Goal: Entertainment & Leisure: Consume media (video, audio)

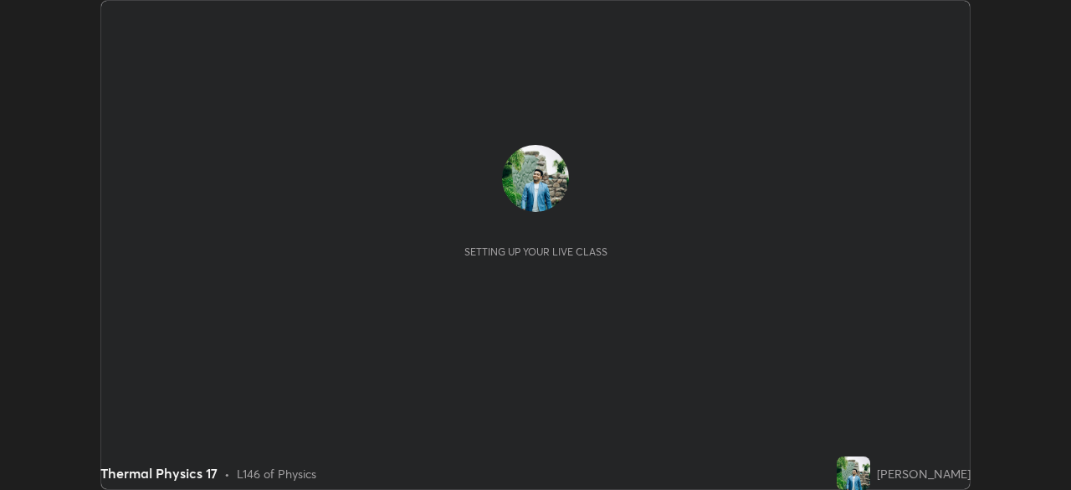
scroll to position [490, 1071]
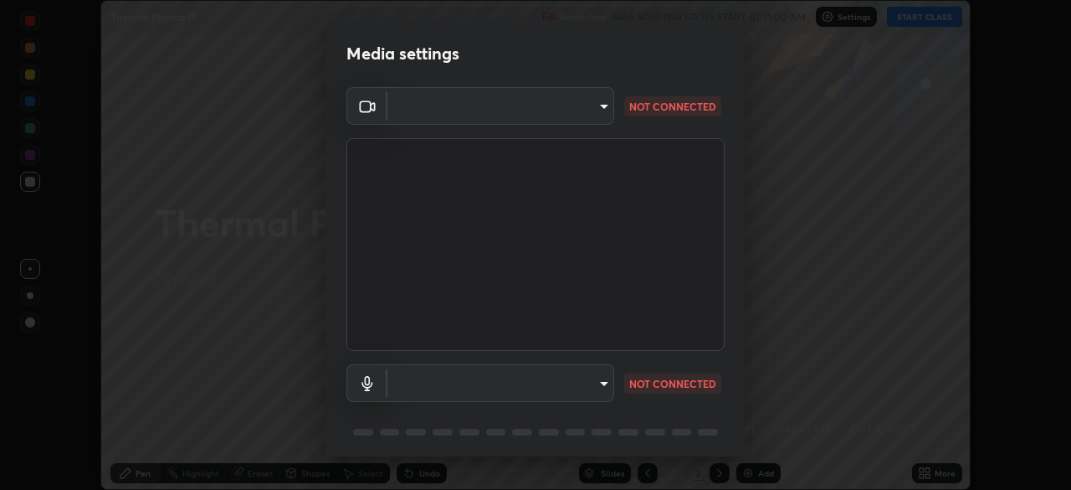
type input "7756d0bd8bc0017cc94789a9a07c49678ac1ef503c39391d0f6dd355ef569251"
type input "default"
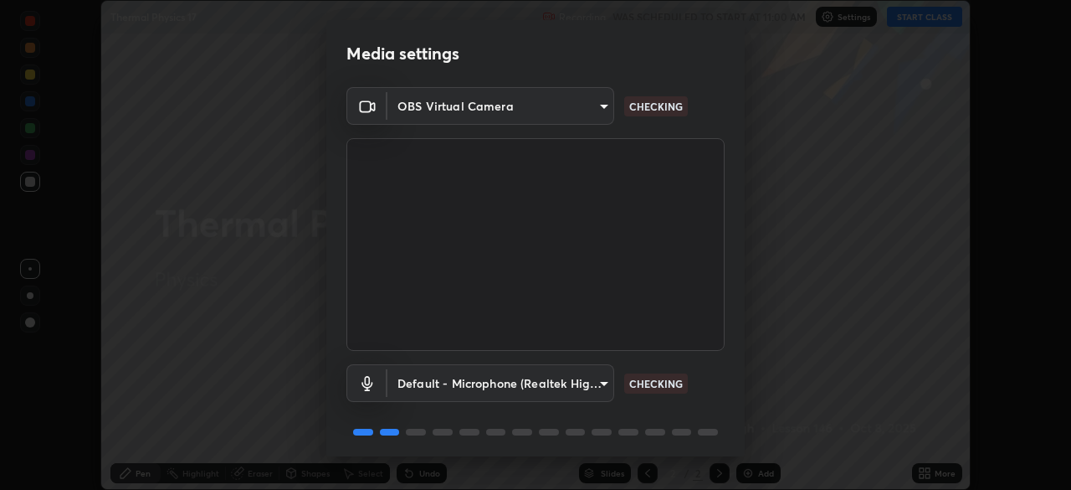
scroll to position [59, 0]
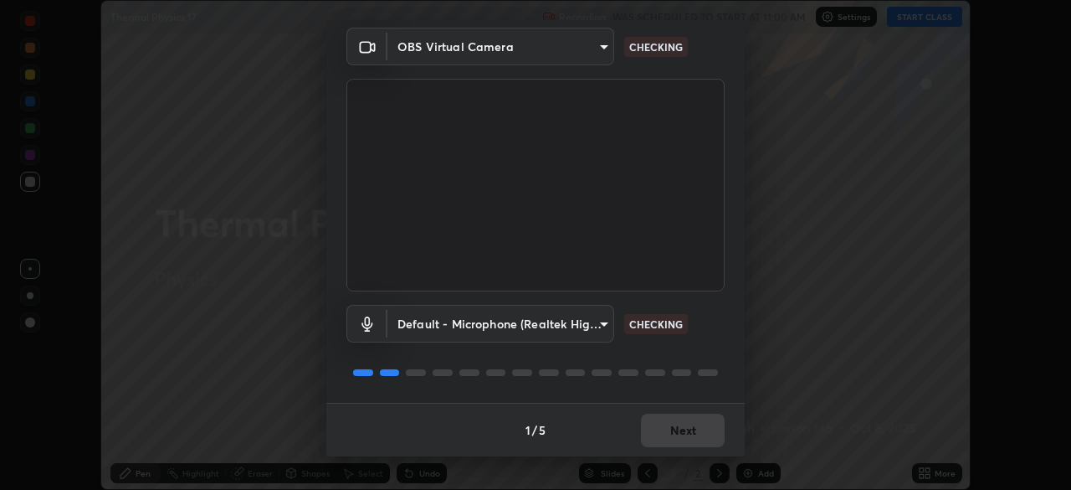
click at [661, 432] on div "1 / 5 Next" at bounding box center [535, 430] width 419 height 54
click at [665, 430] on div "1 / 5 Next" at bounding box center [535, 430] width 419 height 54
click at [666, 435] on div "1 / 5 Next" at bounding box center [535, 430] width 419 height 54
click at [665, 437] on div "1 / 5 Next" at bounding box center [535, 430] width 419 height 54
click at [670, 434] on div "1 / 5 Next" at bounding box center [535, 430] width 419 height 54
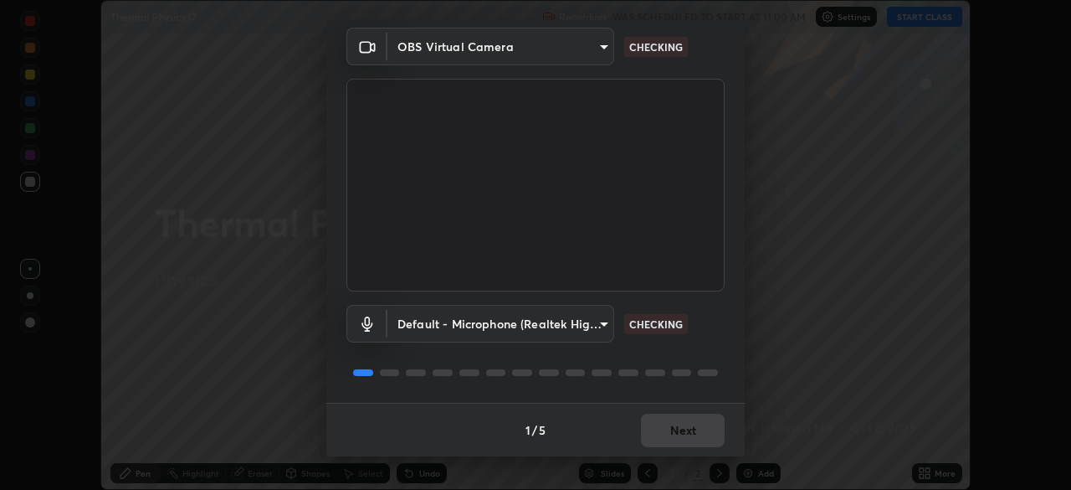
click at [665, 434] on div "1 / 5 Next" at bounding box center [535, 430] width 419 height 54
click at [666, 437] on div "1 / 5 Next" at bounding box center [535, 430] width 419 height 54
click at [666, 434] on div "1 / 5 Next" at bounding box center [535, 430] width 419 height 54
click at [671, 433] on div "1 / 5 Next" at bounding box center [535, 430] width 419 height 54
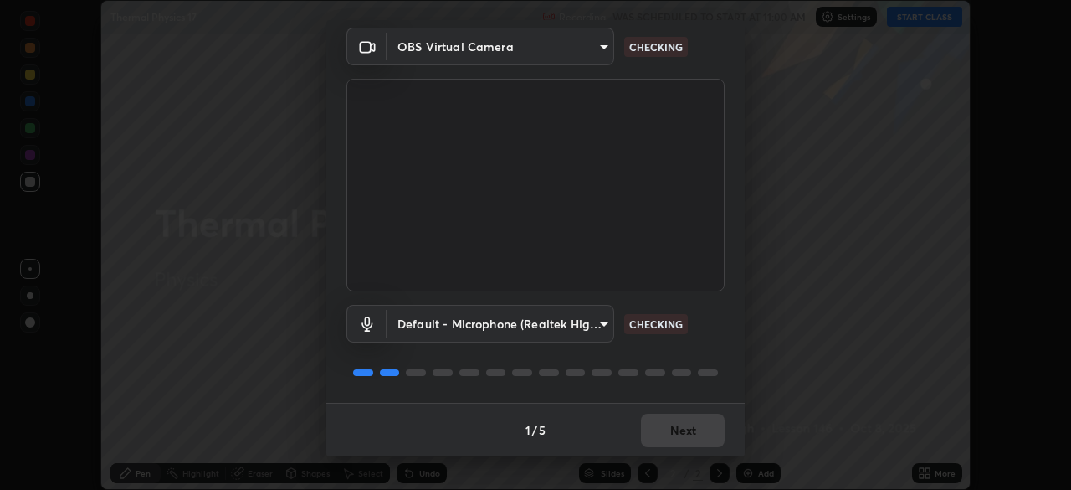
click at [669, 429] on div "1 / 5 Next" at bounding box center [535, 430] width 419 height 54
click at [668, 430] on div "1 / 5 Next" at bounding box center [535, 430] width 419 height 54
click at [669, 429] on div "1 / 5 Next" at bounding box center [535, 430] width 419 height 54
click at [675, 431] on div "1 / 5 Next" at bounding box center [535, 430] width 419 height 54
click at [675, 430] on div "1 / 5 Next" at bounding box center [535, 430] width 419 height 54
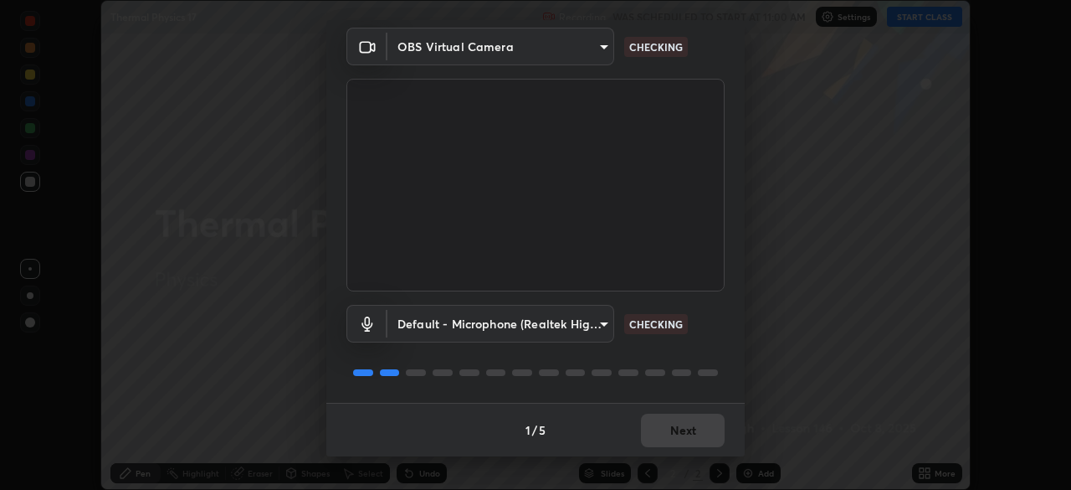
click at [678, 433] on div "1 / 5 Next" at bounding box center [535, 430] width 419 height 54
click at [677, 434] on div "1 / 5 Next" at bounding box center [535, 430] width 419 height 54
click at [677, 433] on div "1 / 5 Next" at bounding box center [535, 430] width 419 height 54
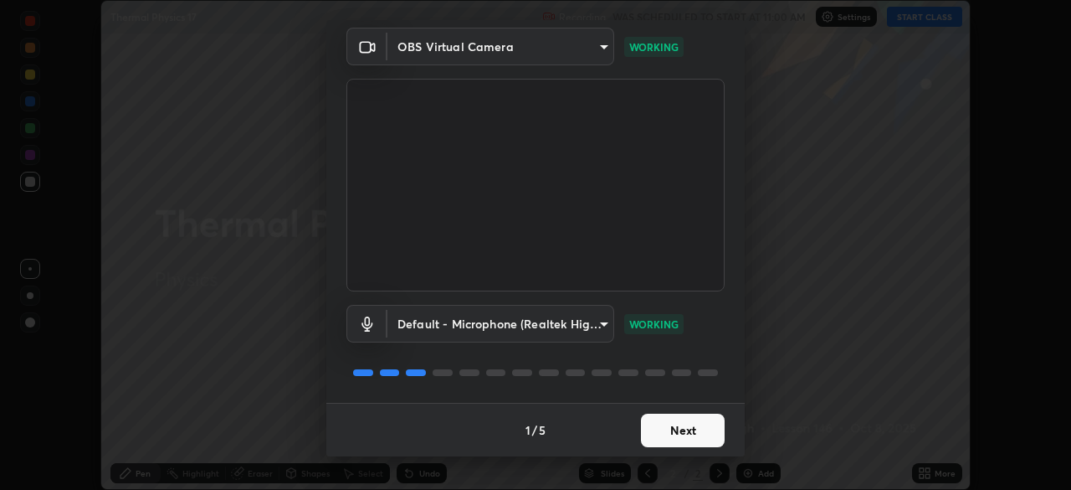
click at [679, 435] on button "Next" at bounding box center [683, 430] width 84 height 33
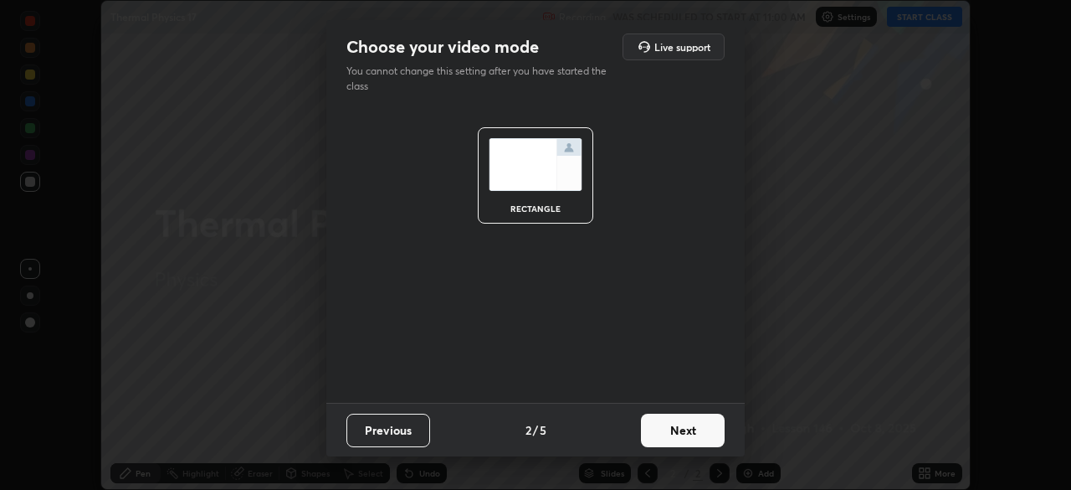
click at [677, 434] on button "Next" at bounding box center [683, 430] width 84 height 33
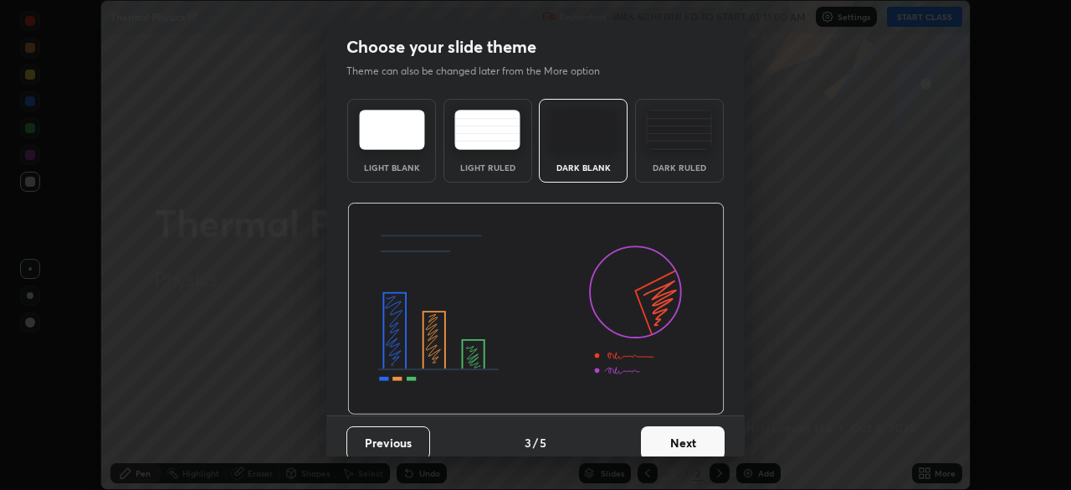
click at [681, 434] on button "Next" at bounding box center [683, 442] width 84 height 33
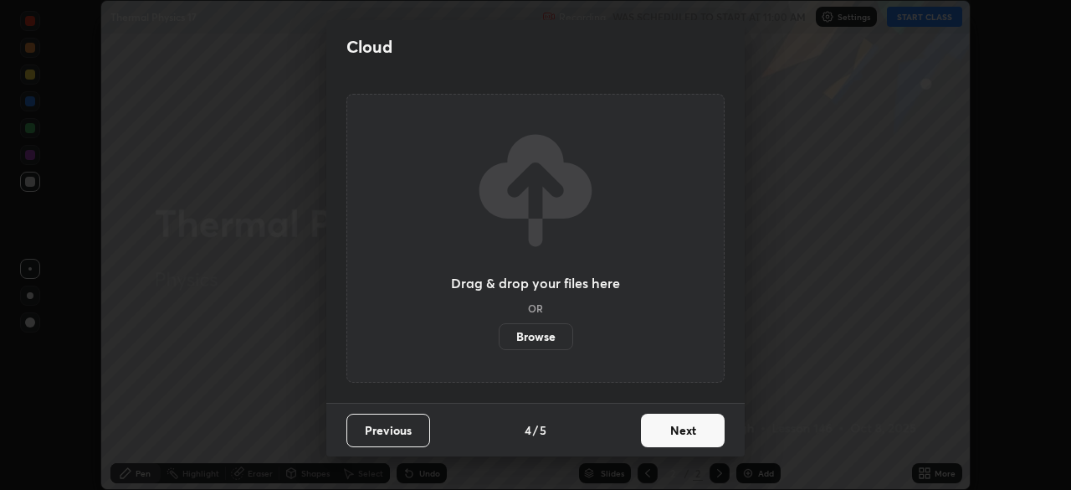
click at [681, 432] on button "Next" at bounding box center [683, 430] width 84 height 33
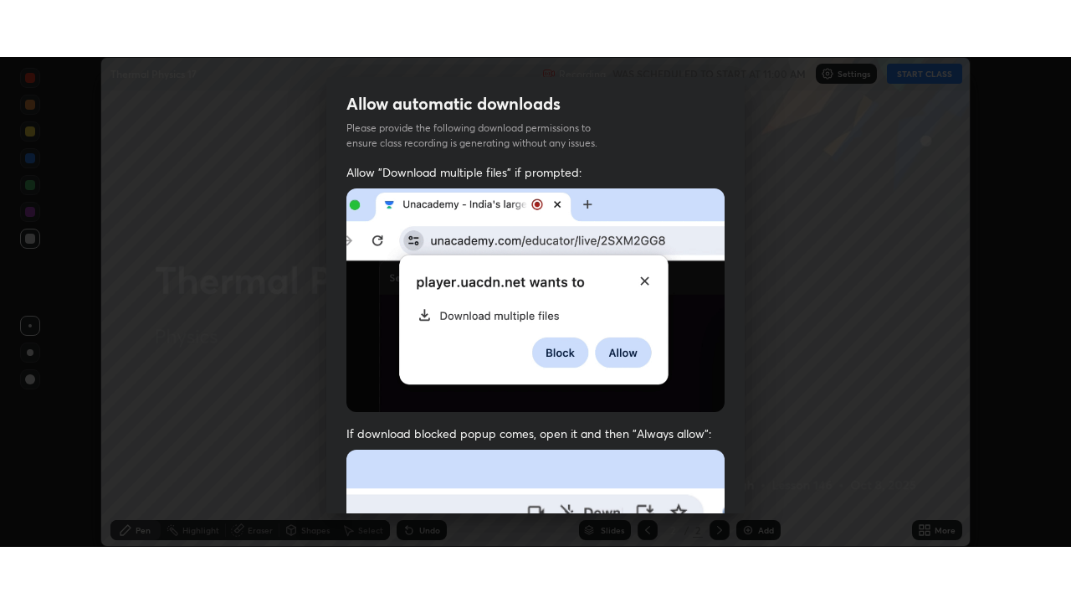
scroll to position [401, 0]
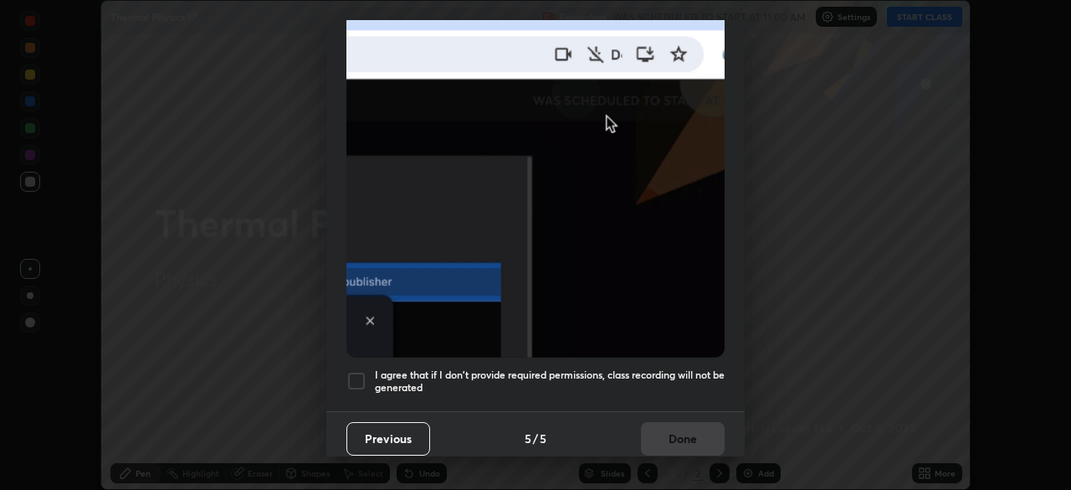
click at [357, 375] on div at bounding box center [357, 381] width 20 height 20
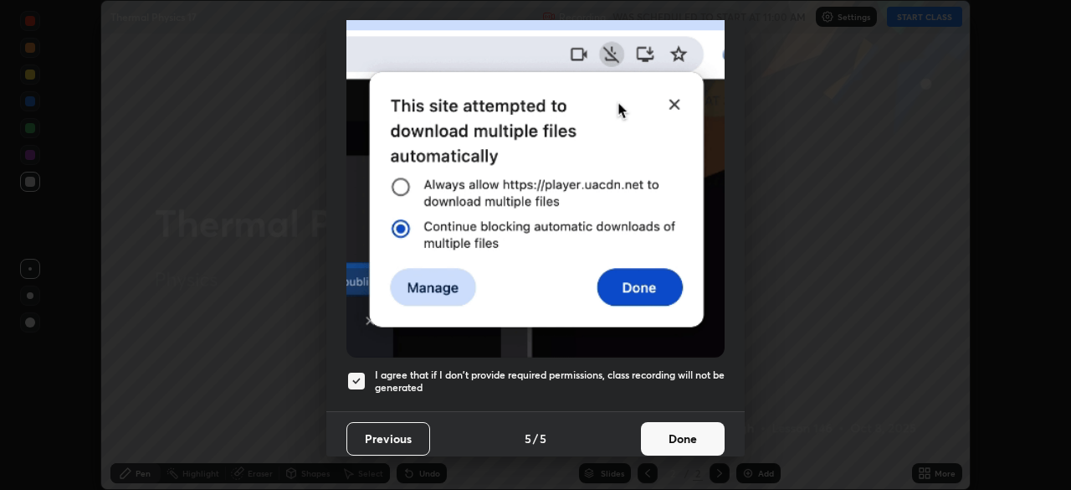
click at [682, 444] on button "Done" at bounding box center [683, 438] width 84 height 33
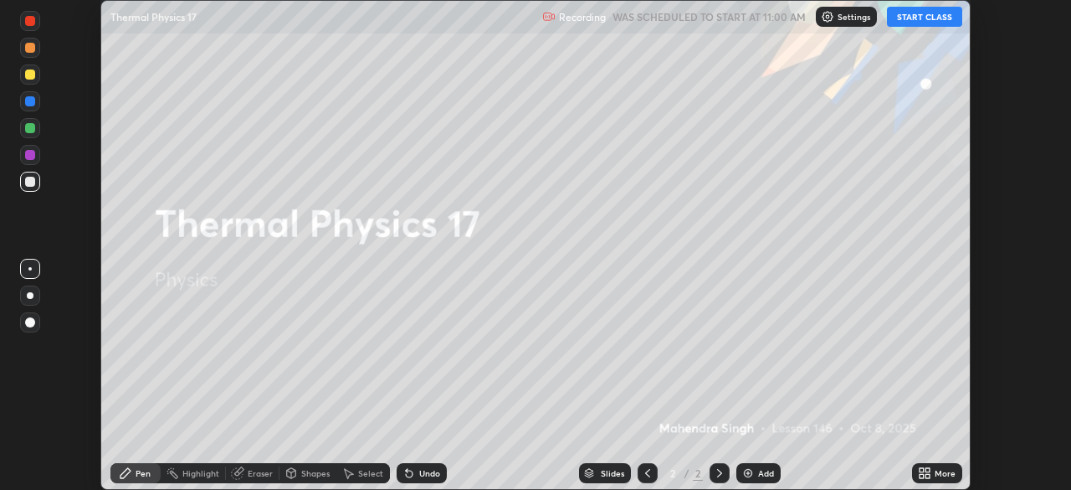
click at [933, 18] on button "START CLASS" at bounding box center [924, 17] width 75 height 20
click at [927, 470] on icon at bounding box center [928, 470] width 4 height 4
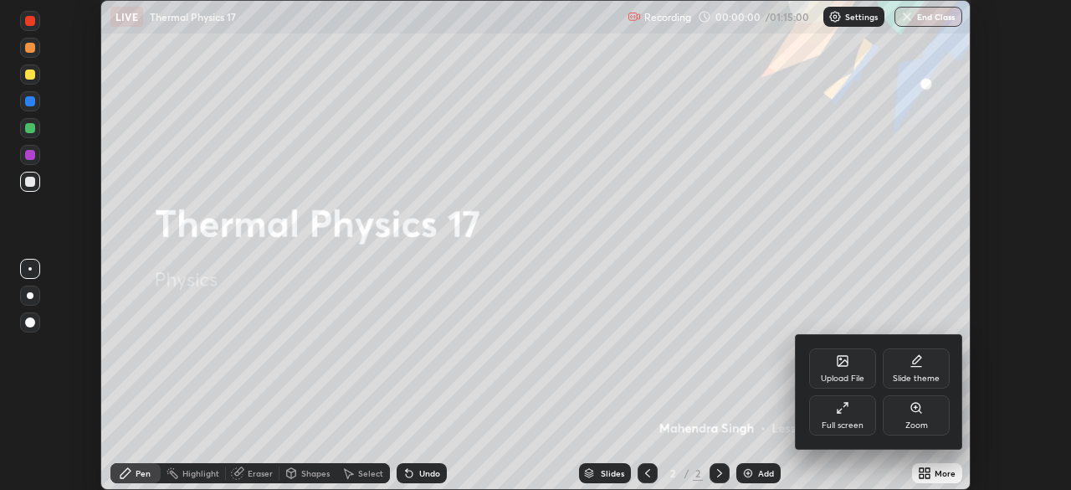
click at [846, 424] on div "Full screen" at bounding box center [843, 425] width 42 height 8
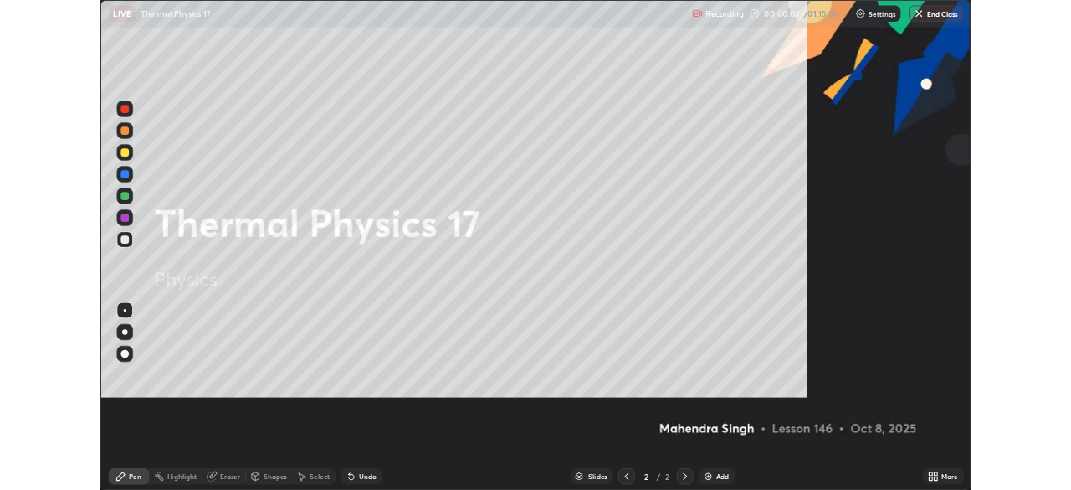
scroll to position [603, 1071]
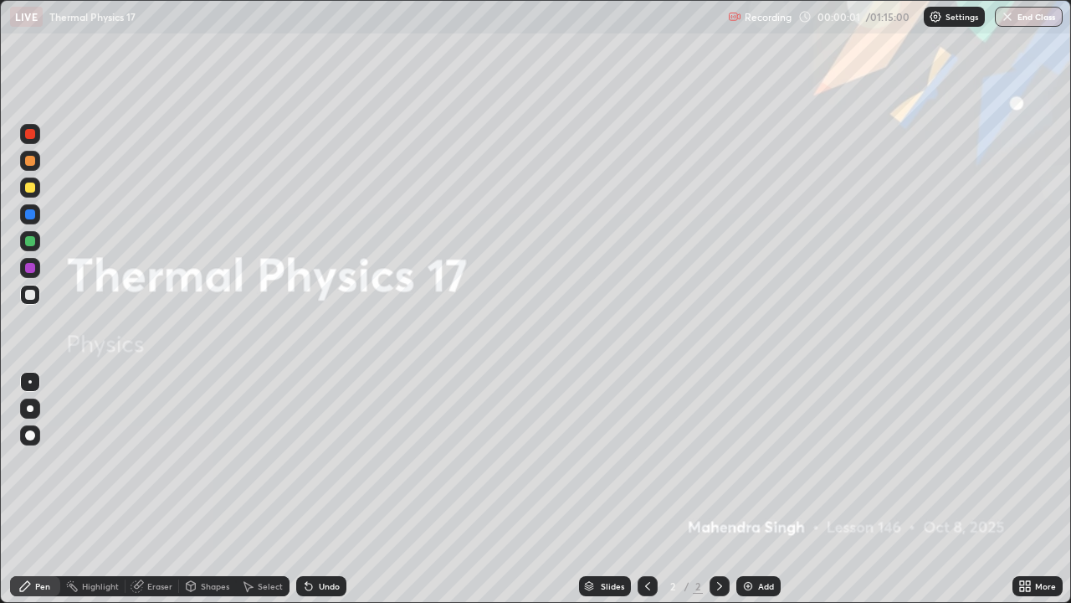
click at [761, 489] on div "Add" at bounding box center [759, 586] width 44 height 20
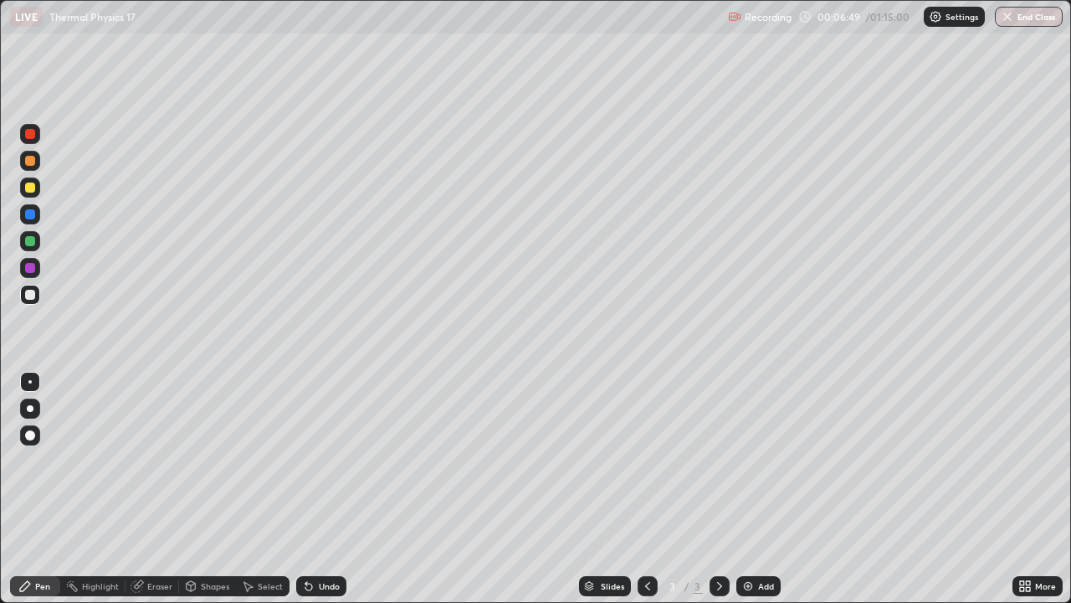
click at [30, 382] on div at bounding box center [29, 381] width 3 height 3
click at [339, 489] on div "Undo" at bounding box center [321, 586] width 50 height 20
click at [332, 489] on div "Undo" at bounding box center [329, 586] width 21 height 8
click at [755, 489] on div "Add" at bounding box center [759, 586] width 44 height 20
click at [31, 295] on div at bounding box center [30, 295] width 10 height 10
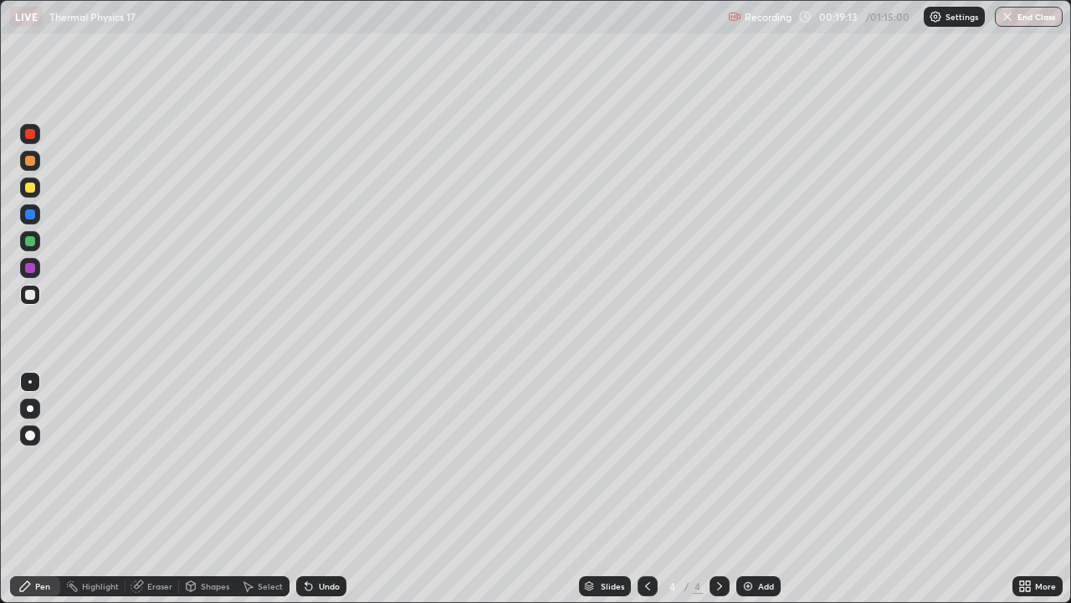
click at [322, 489] on div "Undo" at bounding box center [329, 586] width 21 height 8
click at [743, 489] on img at bounding box center [748, 585] width 13 height 13
click at [753, 489] on img at bounding box center [748, 585] width 13 height 13
click at [31, 295] on div at bounding box center [30, 295] width 10 height 10
click at [319, 489] on div "Undo" at bounding box center [329, 586] width 21 height 8
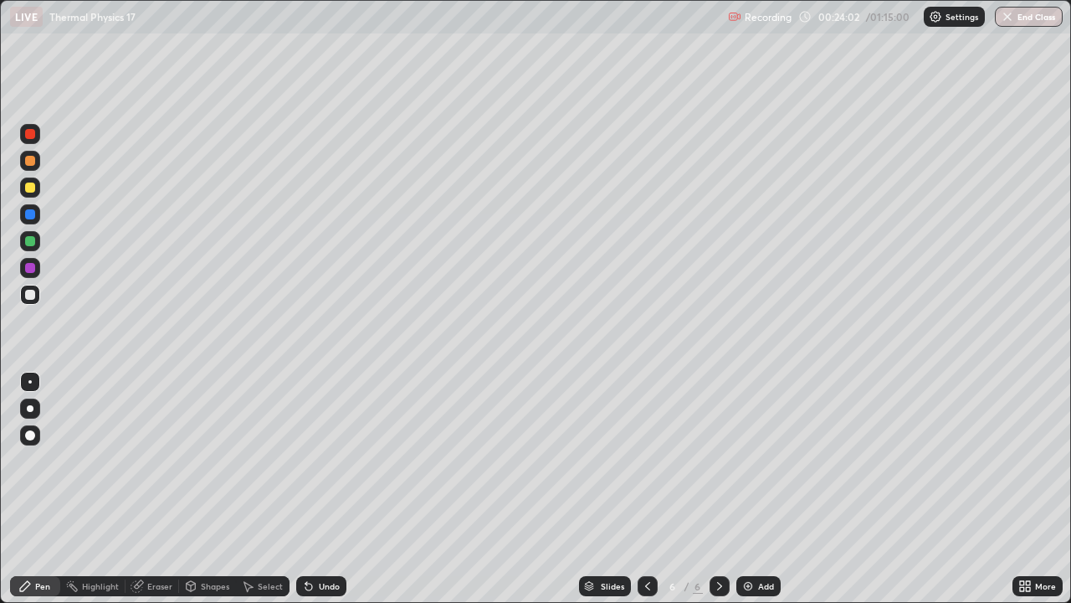
click at [154, 489] on div "Eraser" at bounding box center [159, 586] width 25 height 8
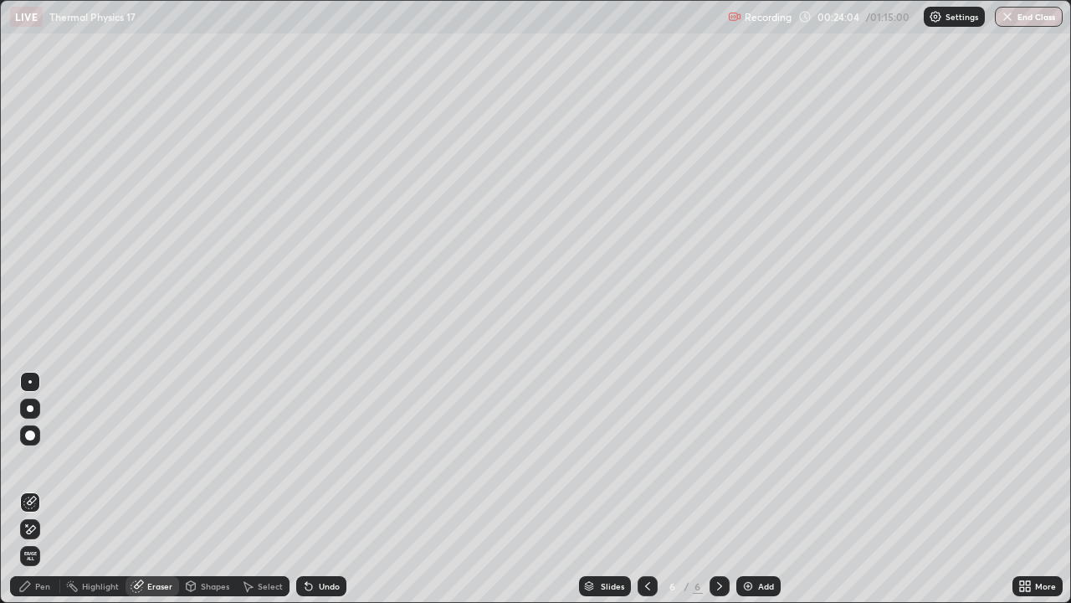
click at [36, 489] on div "Pen" at bounding box center [35, 586] width 50 height 20
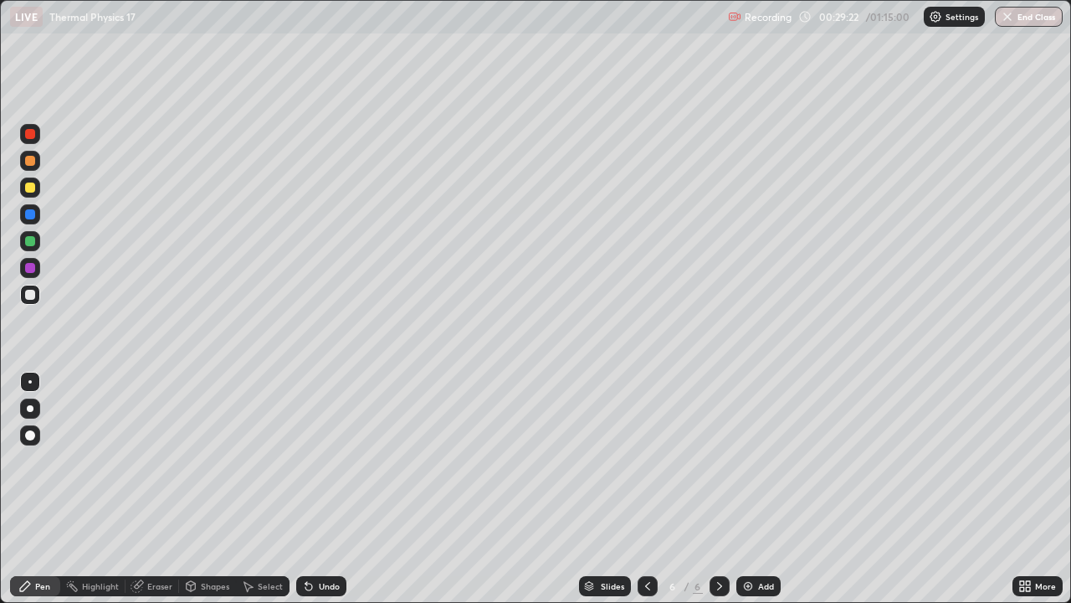
click at [318, 489] on div "Undo" at bounding box center [321, 586] width 50 height 20
click at [755, 489] on div "Add" at bounding box center [759, 586] width 44 height 20
click at [114, 489] on div "Highlight" at bounding box center [100, 586] width 37 height 8
click at [46, 489] on div "Pen" at bounding box center [42, 586] width 15 height 8
click at [34, 295] on div at bounding box center [30, 295] width 10 height 10
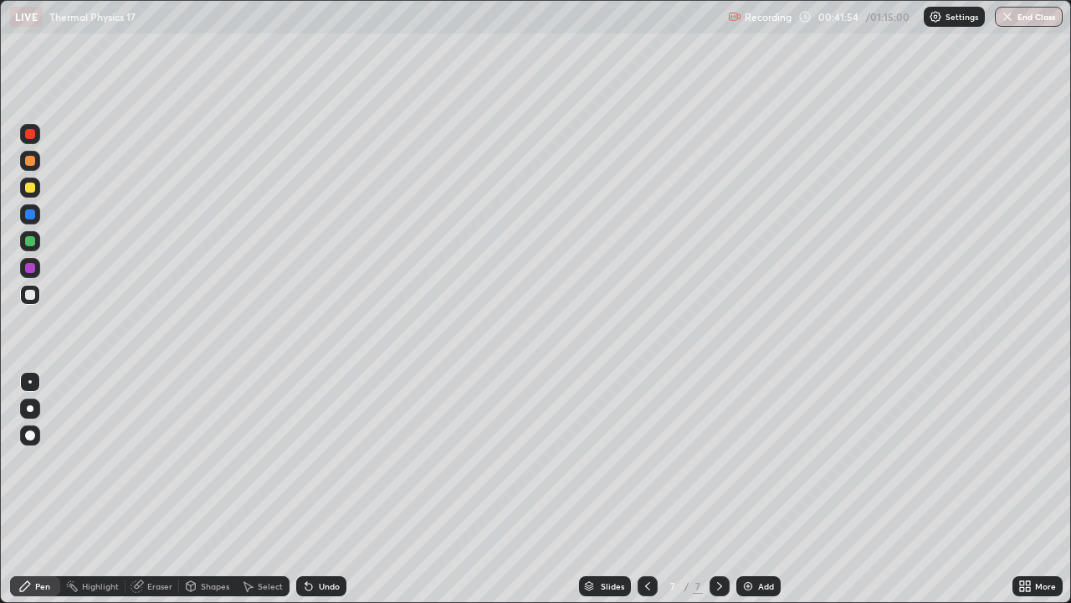
click at [768, 489] on div "Add" at bounding box center [766, 586] width 16 height 8
click at [201, 489] on div "Shapes" at bounding box center [215, 586] width 28 height 8
click at [265, 489] on div "Select" at bounding box center [270, 586] width 25 height 8
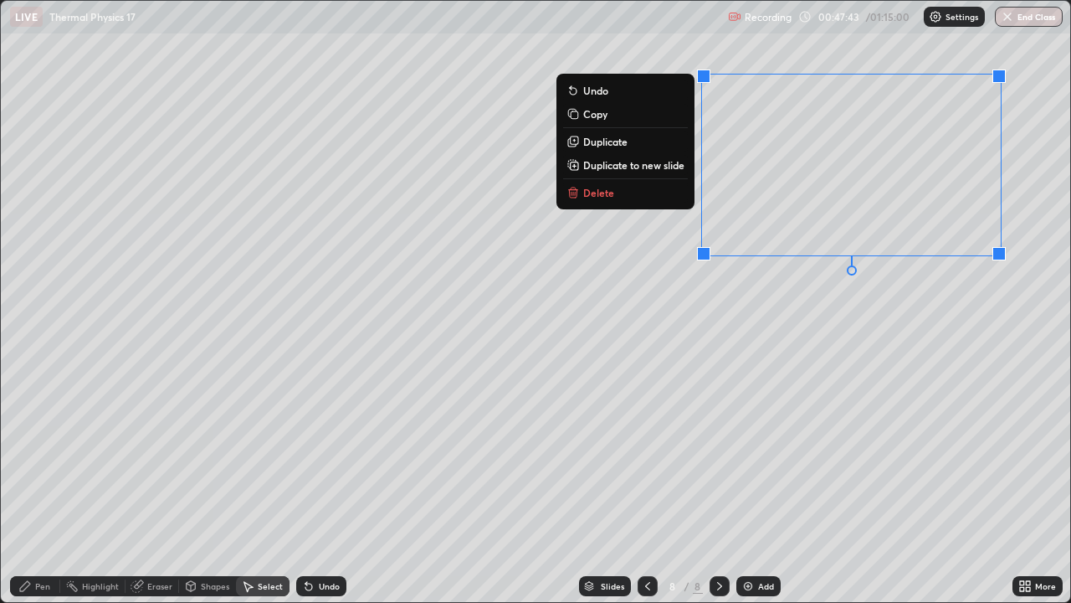
click at [648, 195] on button "Delete" at bounding box center [625, 192] width 125 height 20
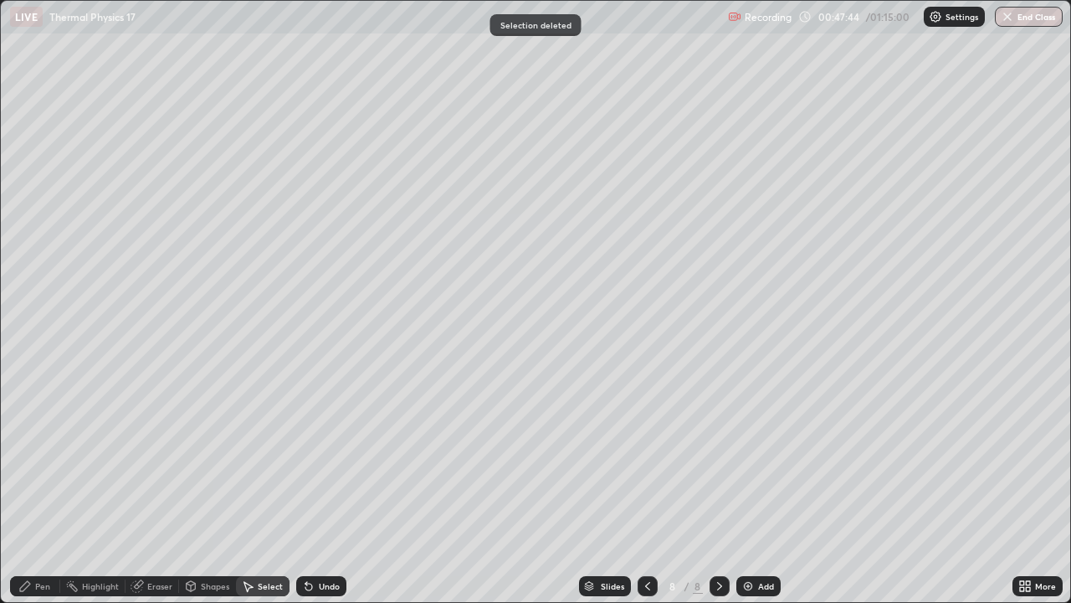
click at [912, 79] on div "0 ° Undo Copy Duplicate Duplicate to new slide Delete" at bounding box center [536, 301] width 1070 height 601
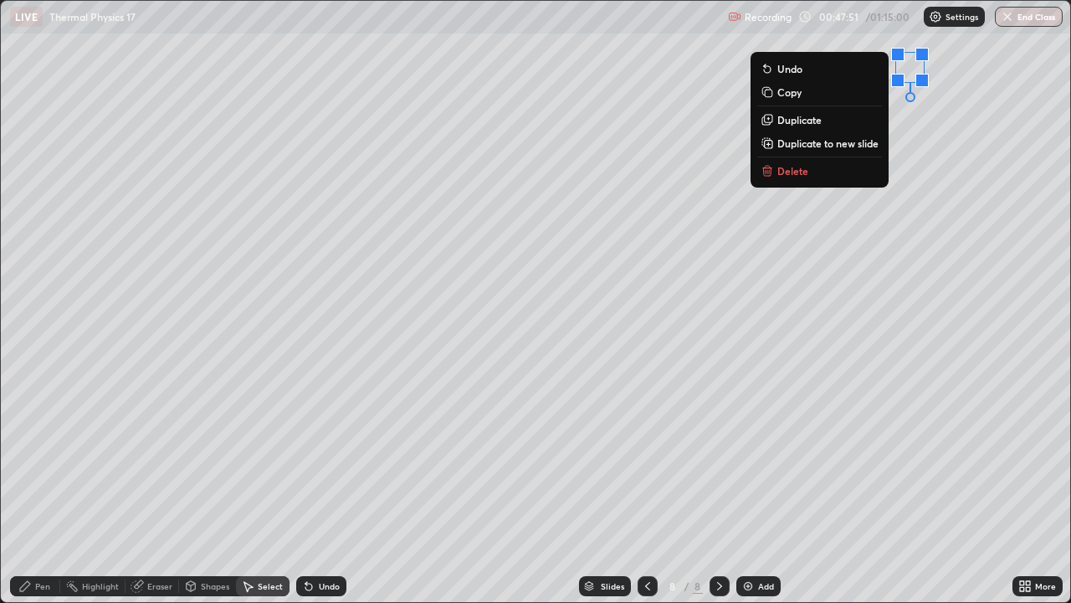
click at [44, 489] on div "Pen" at bounding box center [42, 586] width 15 height 8
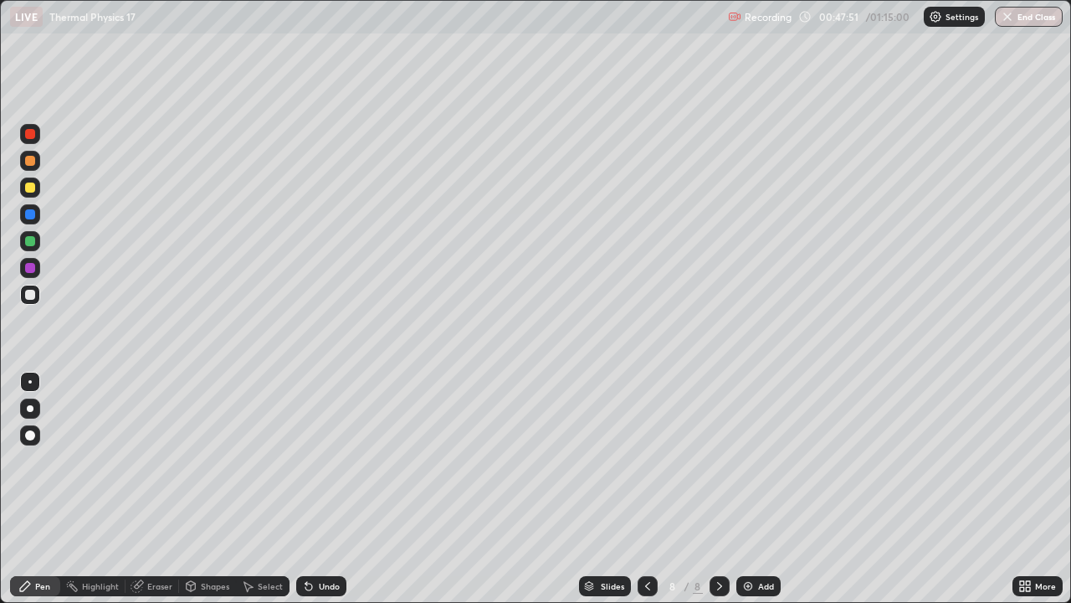
click at [39, 300] on div at bounding box center [30, 295] width 20 height 20
click at [334, 489] on div "Undo" at bounding box center [329, 586] width 21 height 8
click at [326, 489] on div "Undo" at bounding box center [321, 586] width 50 height 20
click at [324, 489] on div "Undo" at bounding box center [329, 586] width 21 height 8
click at [156, 489] on div "Eraser" at bounding box center [159, 586] width 25 height 8
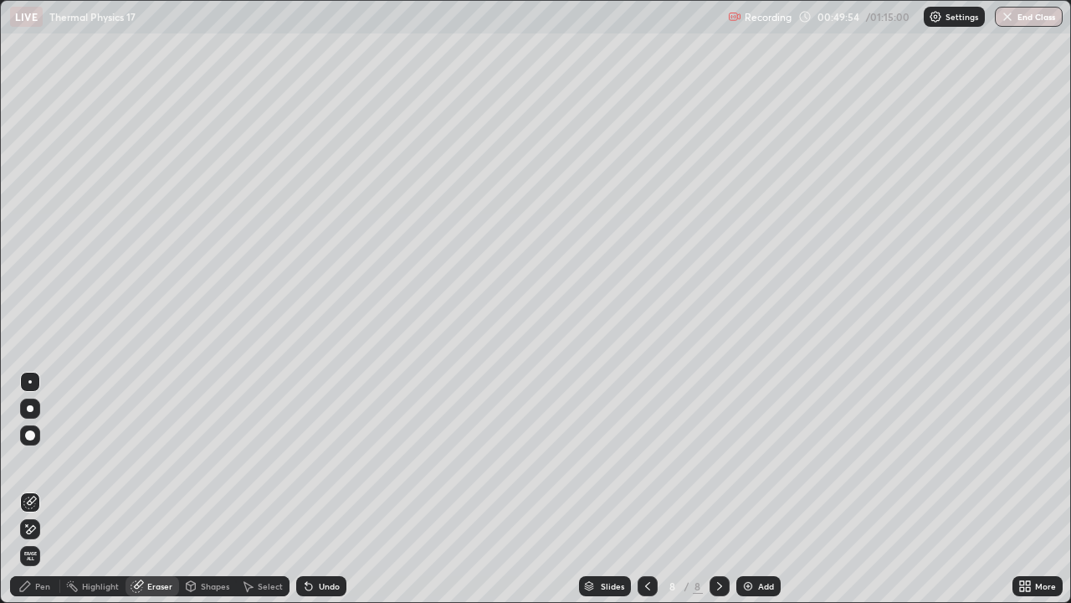
click at [53, 489] on div "Pen" at bounding box center [35, 586] width 50 height 20
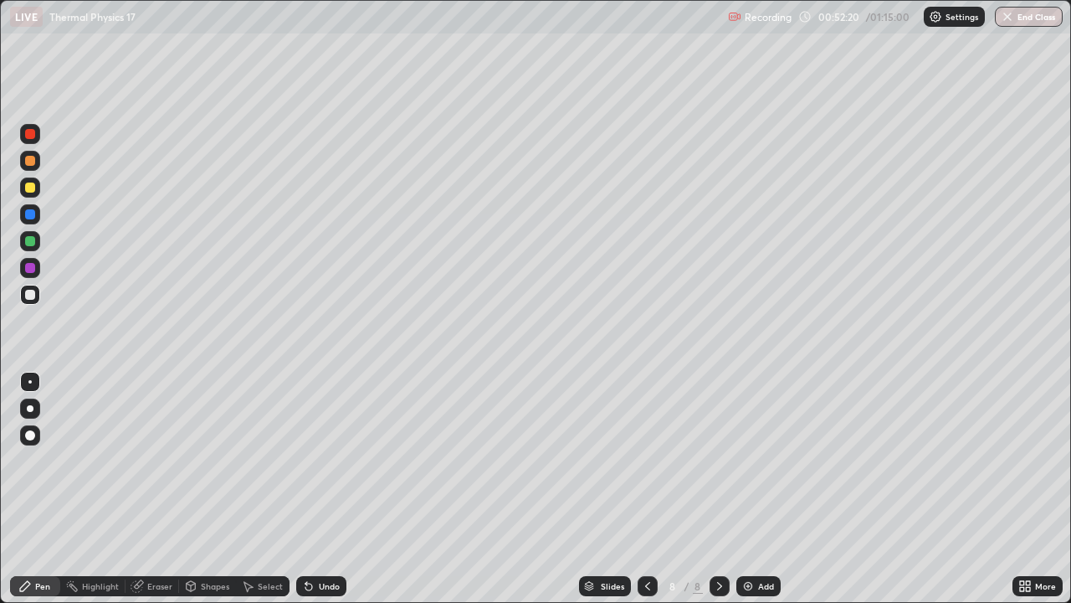
click at [747, 489] on div "Add" at bounding box center [759, 586] width 44 height 20
click at [753, 489] on img at bounding box center [748, 585] width 13 height 13
click at [33, 304] on div at bounding box center [30, 295] width 20 height 20
click at [758, 489] on div "Add" at bounding box center [766, 586] width 16 height 8
click at [30, 295] on div at bounding box center [30, 295] width 10 height 10
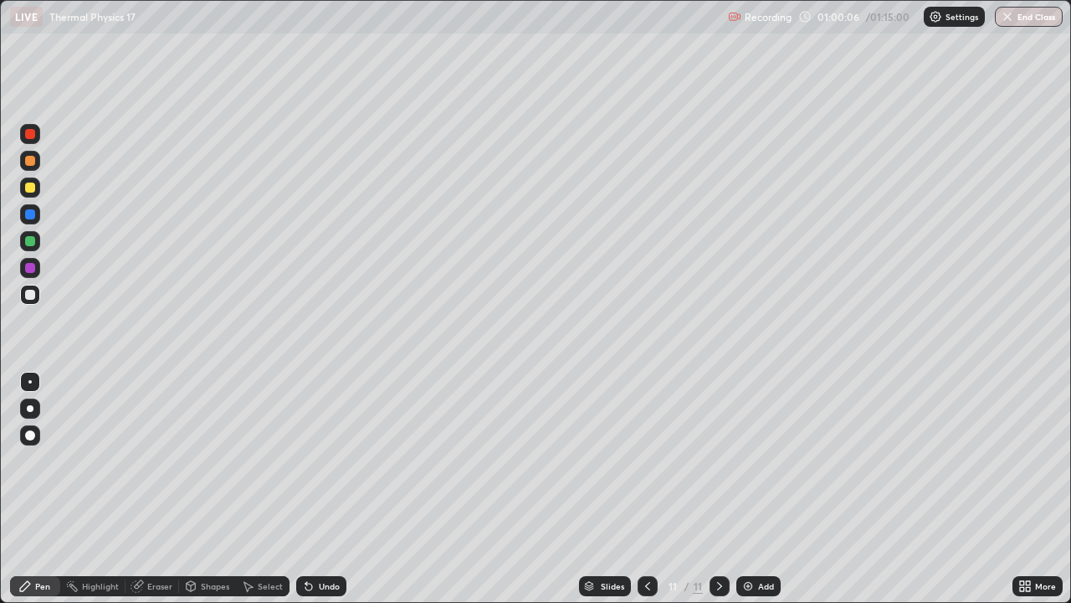
click at [329, 489] on div "Undo" at bounding box center [329, 586] width 21 height 8
click at [324, 489] on div "Undo" at bounding box center [321, 586] width 50 height 20
click at [1038, 14] on button "End Class" at bounding box center [1029, 17] width 68 height 20
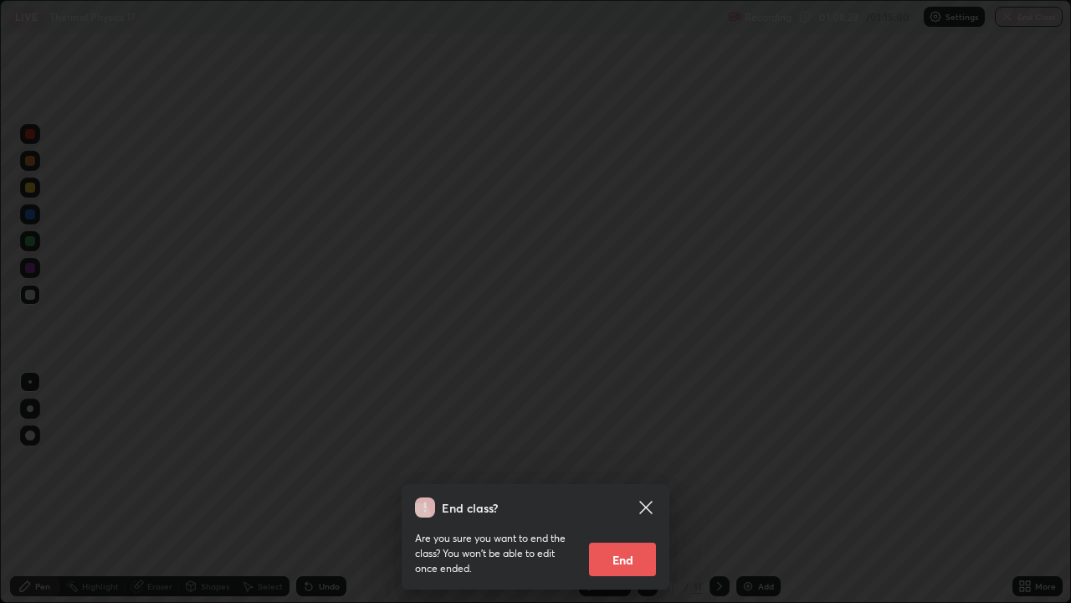
click at [609, 489] on button "End" at bounding box center [622, 558] width 67 height 33
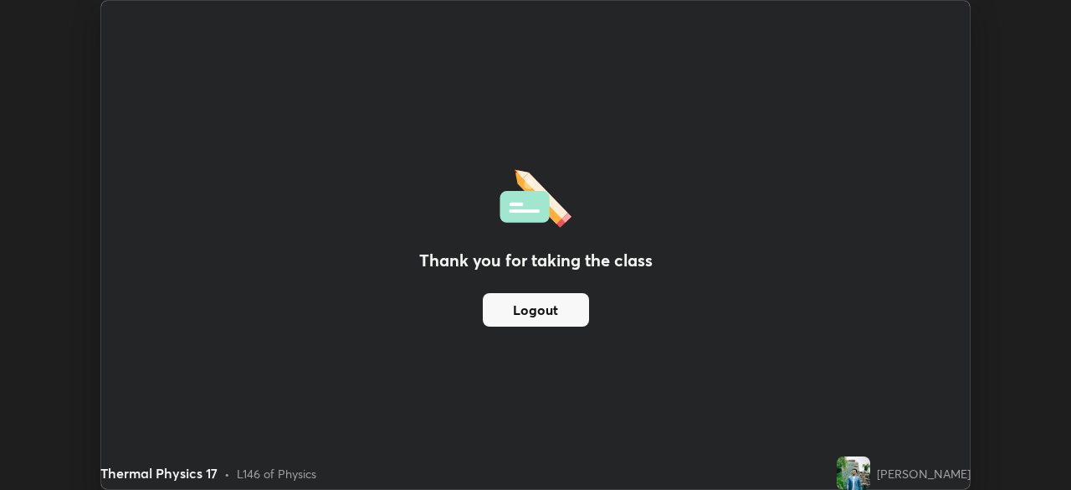
scroll to position [83215, 82633]
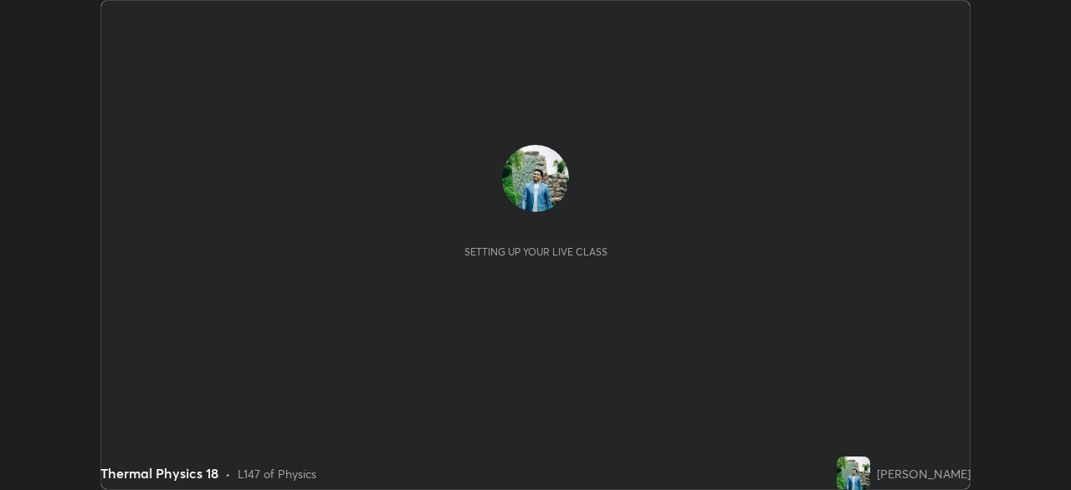
scroll to position [490, 1071]
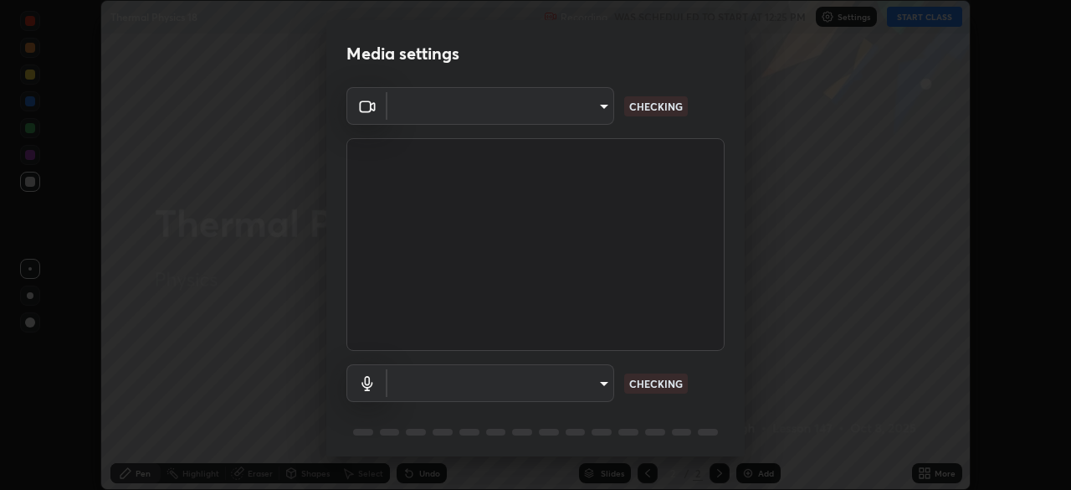
type input "7756d0bd8bc0017cc94789a9a07c49678ac1ef503c39391d0f6dd355ef569251"
type input "default"
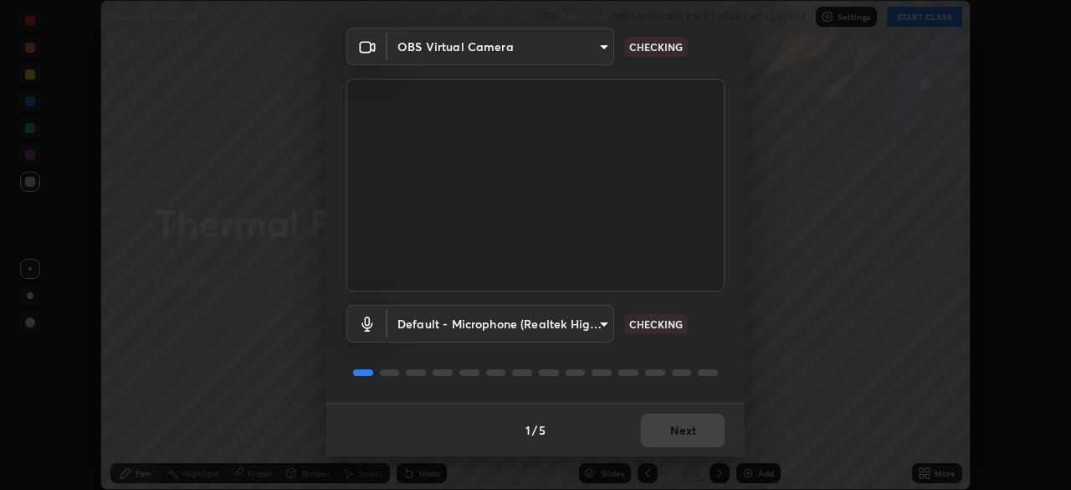
click at [678, 433] on div "1 / 5 Next" at bounding box center [535, 430] width 419 height 54
click at [670, 434] on div "1 / 5 Next" at bounding box center [535, 430] width 419 height 54
click at [665, 433] on div "1 / 5 Next" at bounding box center [535, 430] width 419 height 54
click at [665, 432] on div "1 / 5 Next" at bounding box center [535, 430] width 419 height 54
click at [665, 430] on div "1 / 5 Next" at bounding box center [535, 430] width 419 height 54
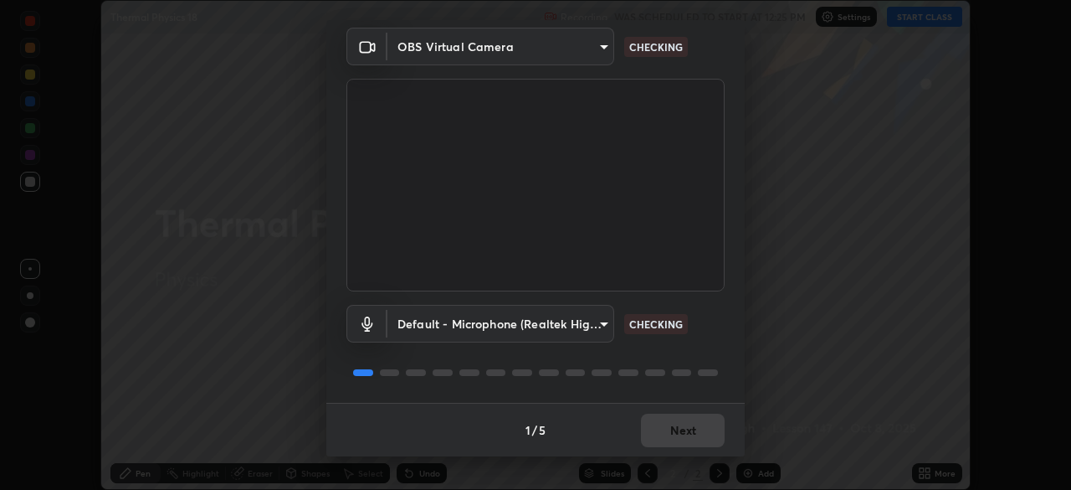
click at [672, 430] on div "1 / 5 Next" at bounding box center [535, 430] width 419 height 54
click at [676, 429] on div "1 / 5 Next" at bounding box center [535, 430] width 419 height 54
click at [677, 426] on div "1 / 5 Next" at bounding box center [535, 430] width 419 height 54
click at [677, 424] on div "1 / 5 Next" at bounding box center [535, 430] width 419 height 54
click at [677, 425] on div "1 / 5 Next" at bounding box center [535, 430] width 419 height 54
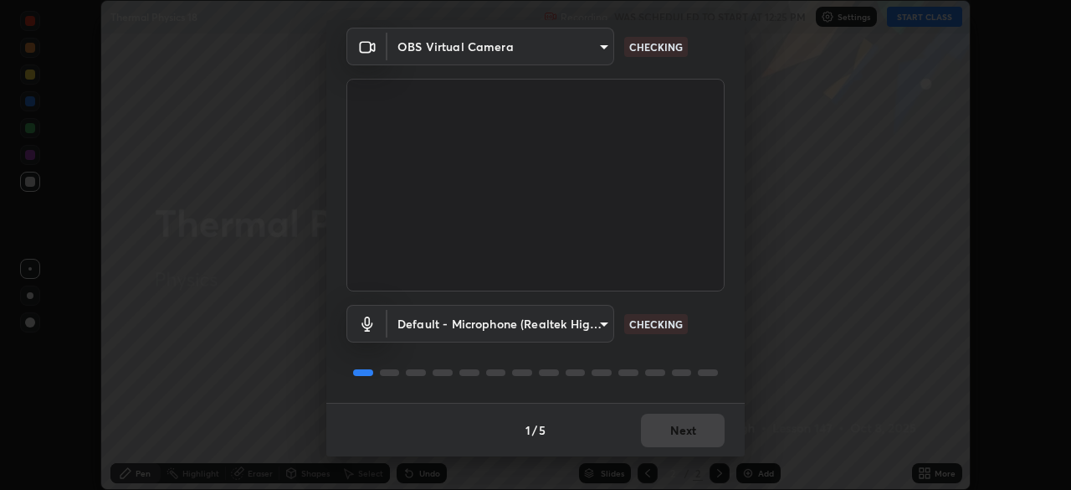
click at [675, 428] on div "1 / 5 Next" at bounding box center [535, 430] width 419 height 54
click at [674, 430] on div "1 / 5 Next" at bounding box center [535, 430] width 419 height 54
click at [675, 430] on div "1 / 5 Next" at bounding box center [535, 430] width 419 height 54
click at [676, 429] on div "1 / 5 Next" at bounding box center [535, 430] width 419 height 54
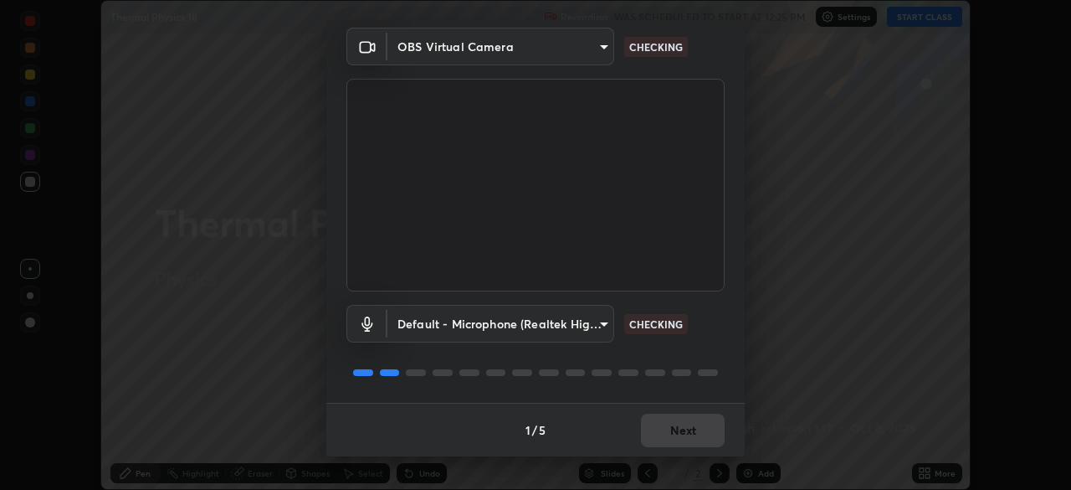
click at [675, 428] on div "1 / 5 Next" at bounding box center [535, 430] width 419 height 54
click at [675, 429] on button "Next" at bounding box center [683, 430] width 84 height 33
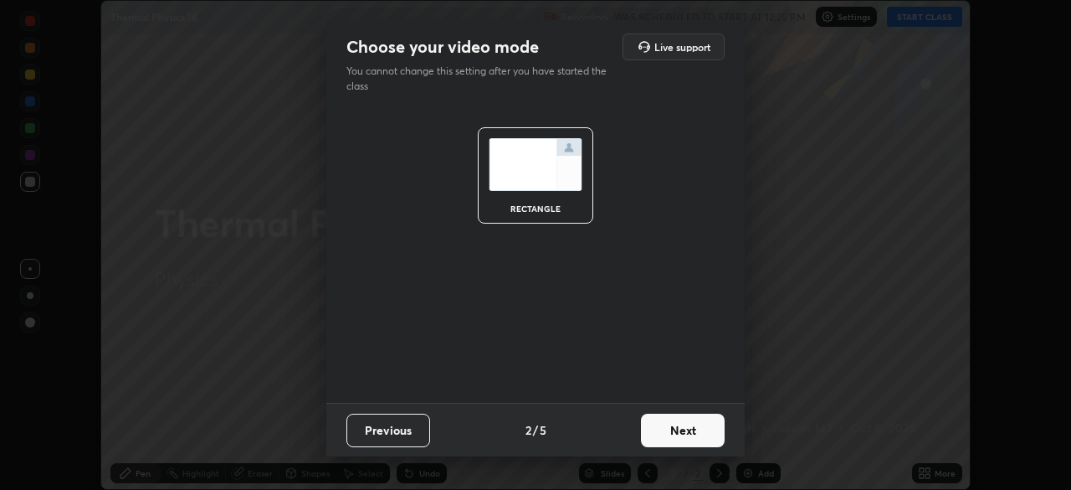
scroll to position [0, 0]
click at [676, 426] on button "Next" at bounding box center [683, 430] width 84 height 33
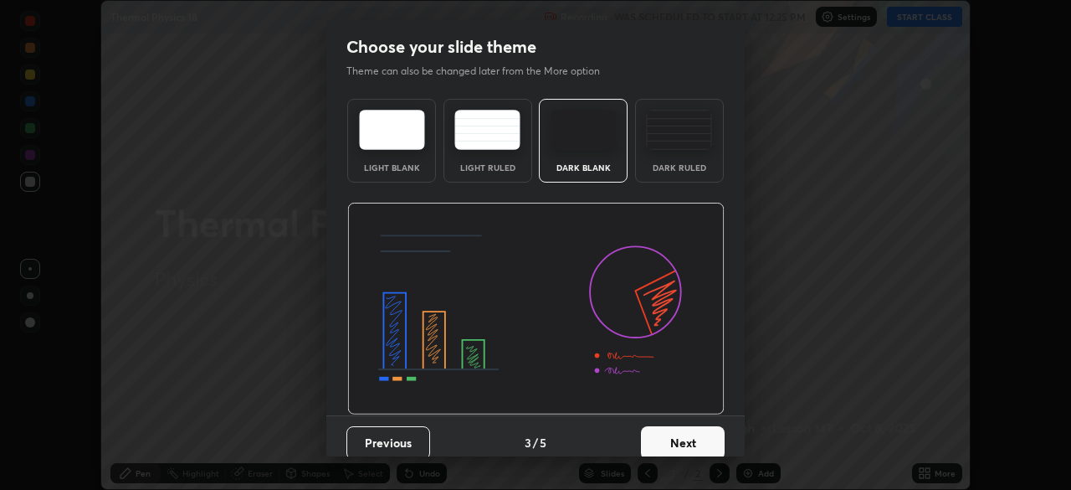
click at [676, 429] on button "Next" at bounding box center [683, 442] width 84 height 33
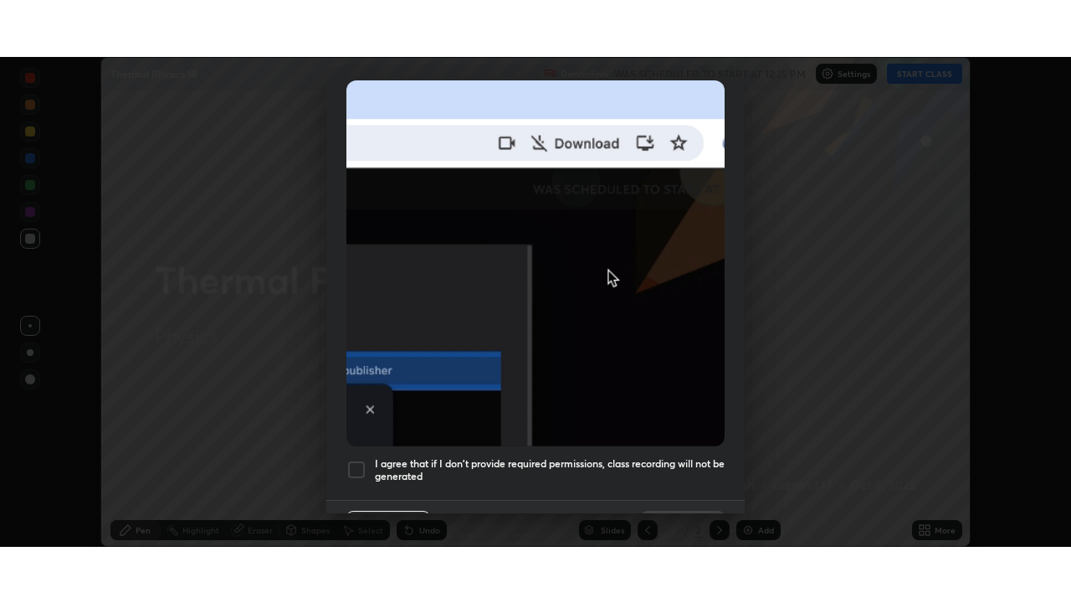
scroll to position [401, 0]
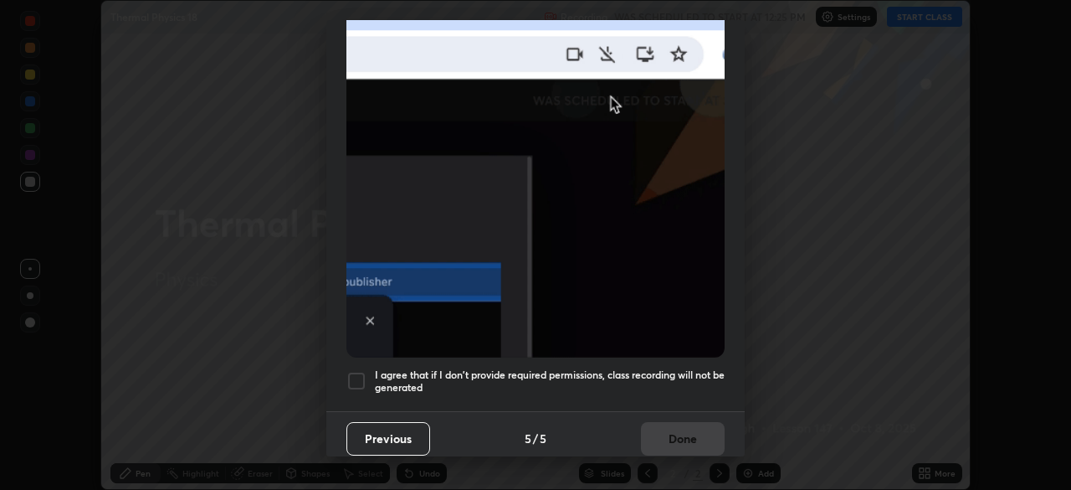
click at [351, 375] on div at bounding box center [357, 381] width 20 height 20
click at [665, 429] on button "Done" at bounding box center [683, 438] width 84 height 33
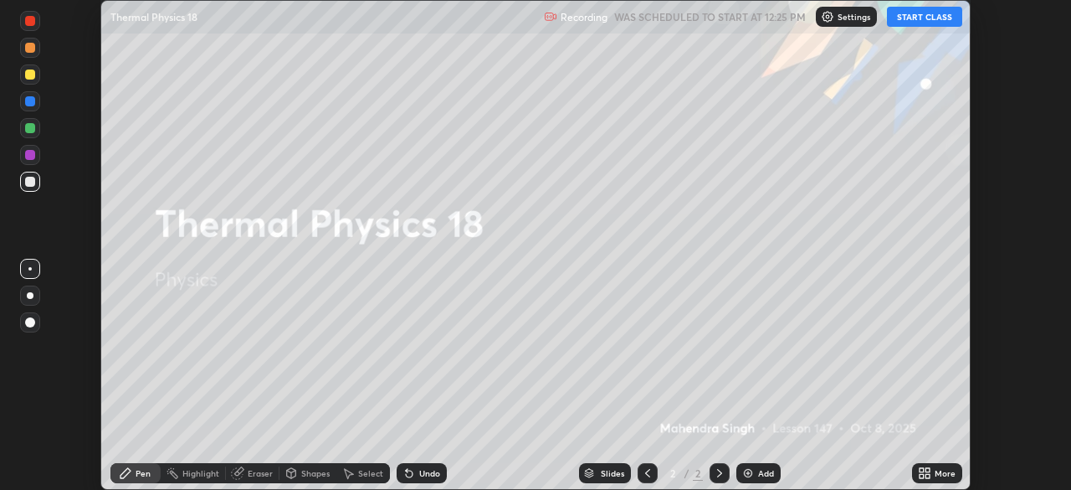
click at [925, 13] on button "START CLASS" at bounding box center [924, 17] width 75 height 20
click at [948, 472] on div "More" at bounding box center [945, 473] width 21 height 8
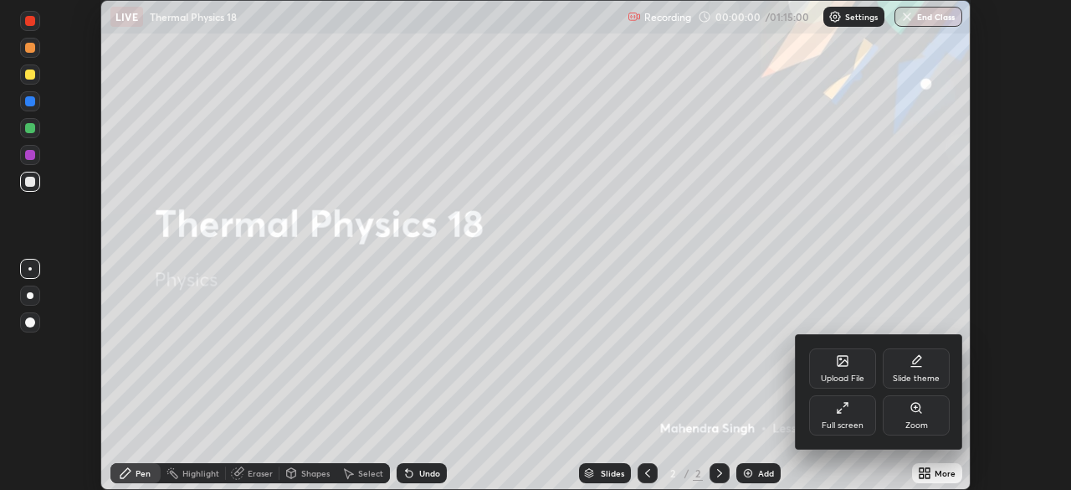
click at [840, 427] on div "Full screen" at bounding box center [843, 425] width 42 height 8
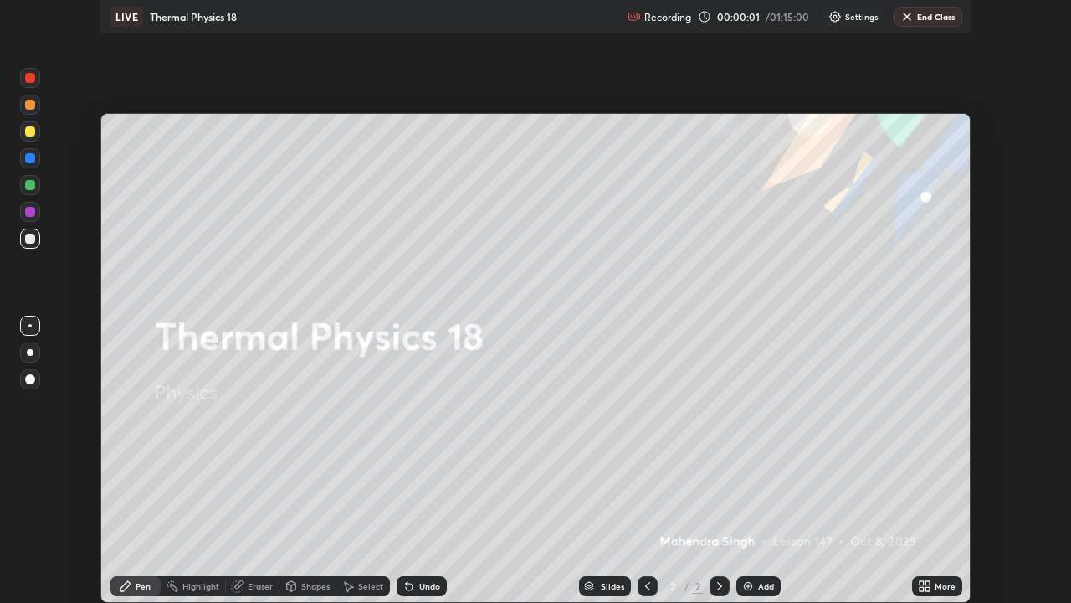
scroll to position [603, 1071]
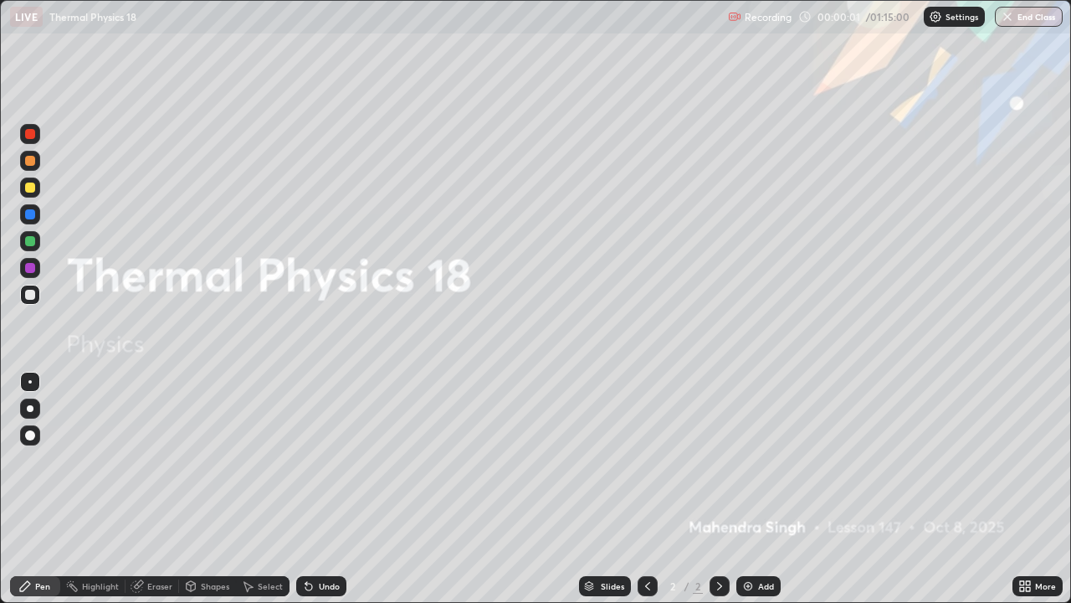
click at [753, 489] on img at bounding box center [748, 585] width 13 height 13
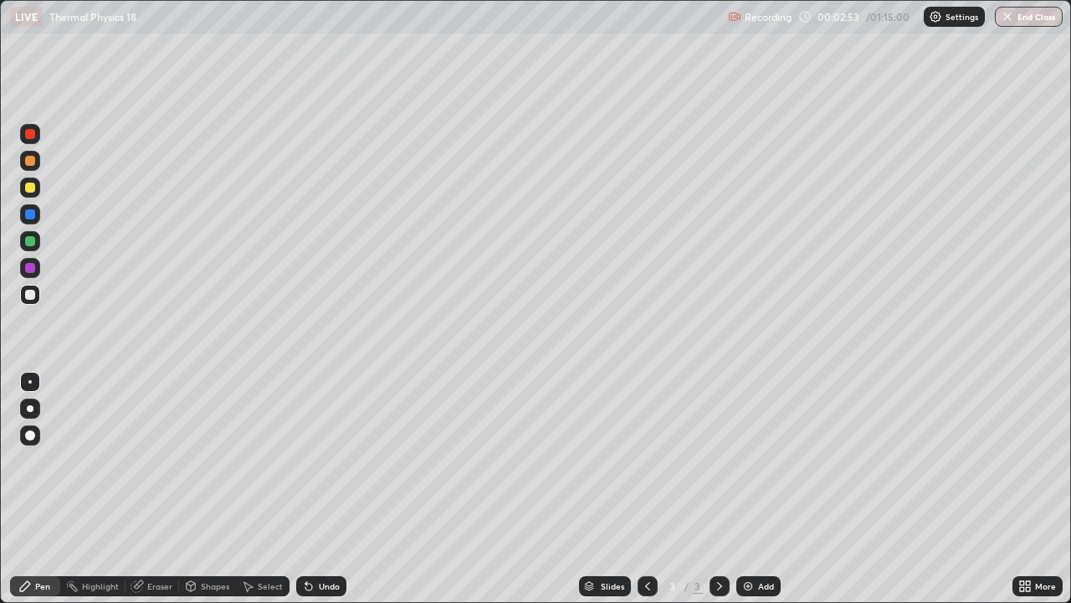
click at [33, 301] on div at bounding box center [30, 295] width 20 height 20
click at [306, 489] on icon at bounding box center [309, 586] width 7 height 7
click at [311, 489] on icon at bounding box center [308, 585] width 13 height 13
click at [306, 489] on icon at bounding box center [307, 583] width 2 height 2
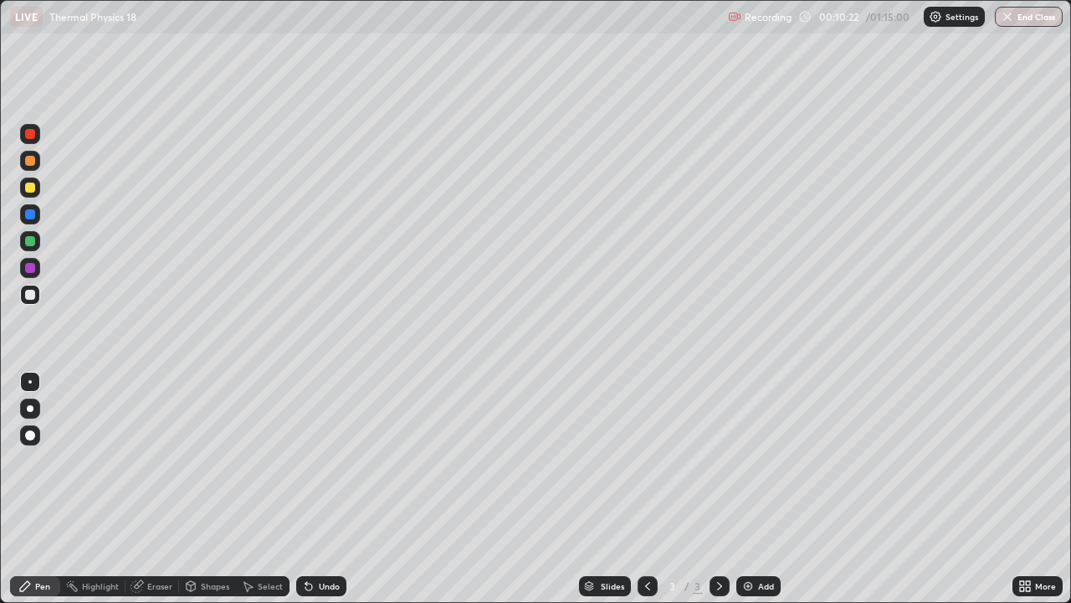
click at [521, 489] on div "Slides 3 / 3 Add" at bounding box center [680, 585] width 666 height 33
click at [768, 489] on div "Add" at bounding box center [766, 586] width 16 height 8
click at [651, 489] on icon at bounding box center [647, 585] width 13 height 13
click at [717, 489] on icon at bounding box center [719, 585] width 13 height 13
click at [215, 489] on div "Shapes" at bounding box center [207, 586] width 57 height 20
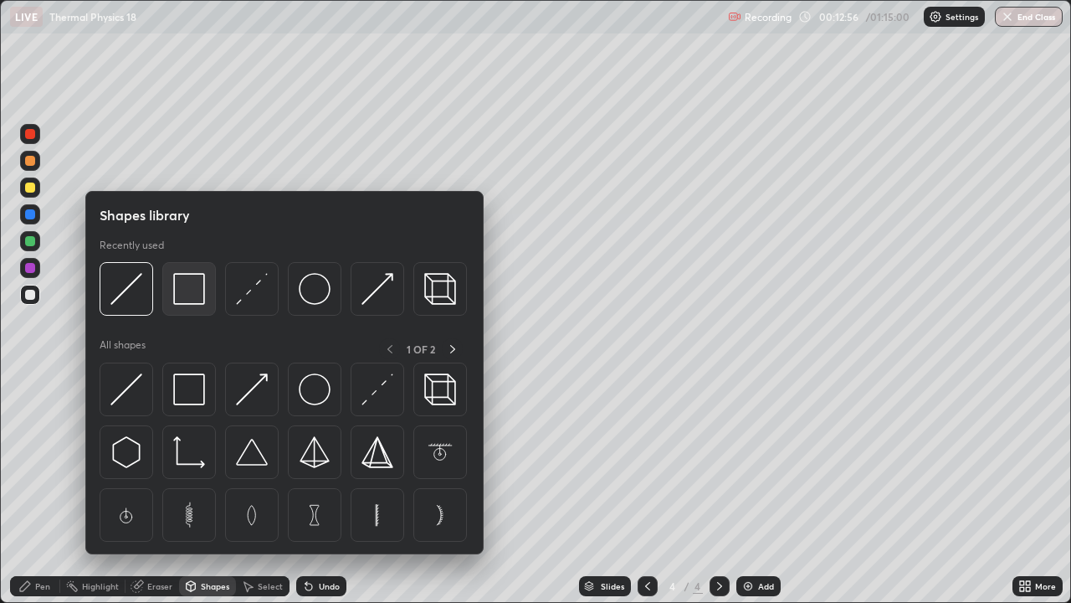
click at [196, 297] on img at bounding box center [189, 289] width 32 height 32
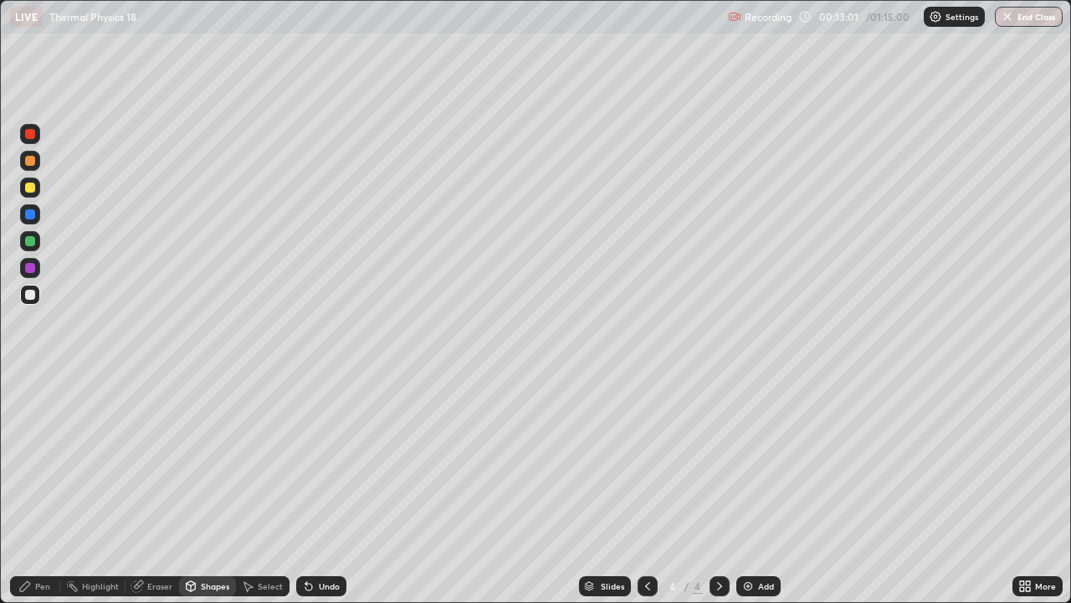
click at [32, 489] on icon at bounding box center [24, 585] width 13 height 13
click at [29, 187] on div at bounding box center [30, 187] width 10 height 10
click at [30, 297] on div at bounding box center [30, 295] width 10 height 10
click at [29, 213] on div at bounding box center [30, 214] width 10 height 10
click at [31, 269] on div at bounding box center [30, 268] width 10 height 10
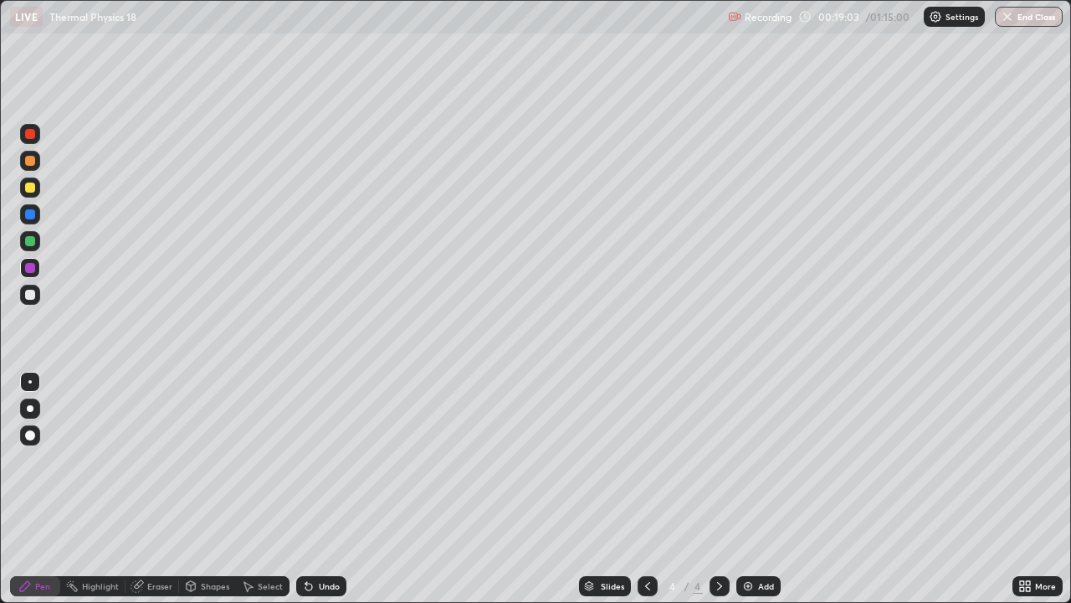
click at [756, 489] on div "Add" at bounding box center [759, 586] width 44 height 20
click at [28, 297] on div at bounding box center [30, 295] width 10 height 10
click at [321, 489] on div "Undo" at bounding box center [329, 586] width 21 height 8
click at [766, 489] on div "Add" at bounding box center [766, 586] width 16 height 8
click at [763, 489] on div "Add" at bounding box center [766, 586] width 16 height 8
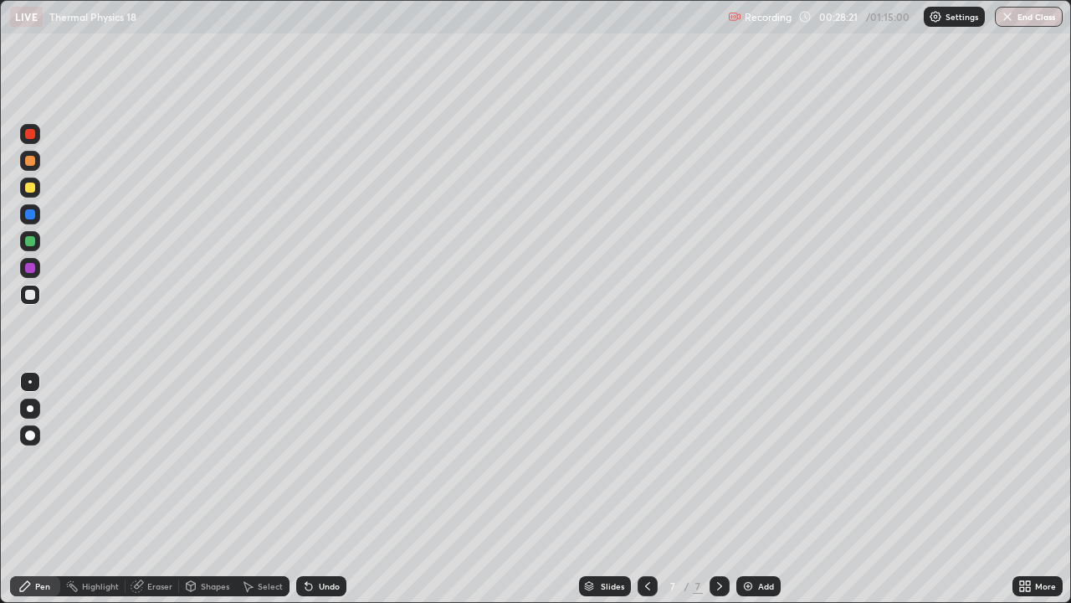
click at [36, 299] on div at bounding box center [30, 295] width 20 height 20
click at [36, 162] on div at bounding box center [30, 161] width 20 height 20
click at [28, 295] on div at bounding box center [30, 295] width 10 height 10
click at [747, 489] on div "Add" at bounding box center [759, 586] width 44 height 20
click at [204, 489] on div "Shapes" at bounding box center [215, 586] width 28 height 8
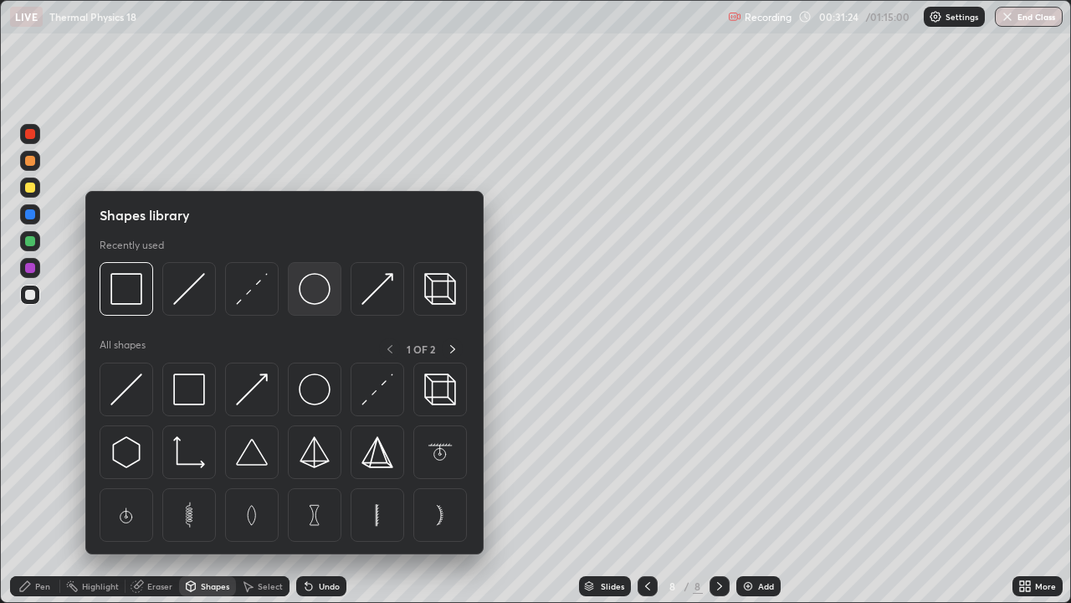
click at [311, 295] on img at bounding box center [315, 289] width 32 height 32
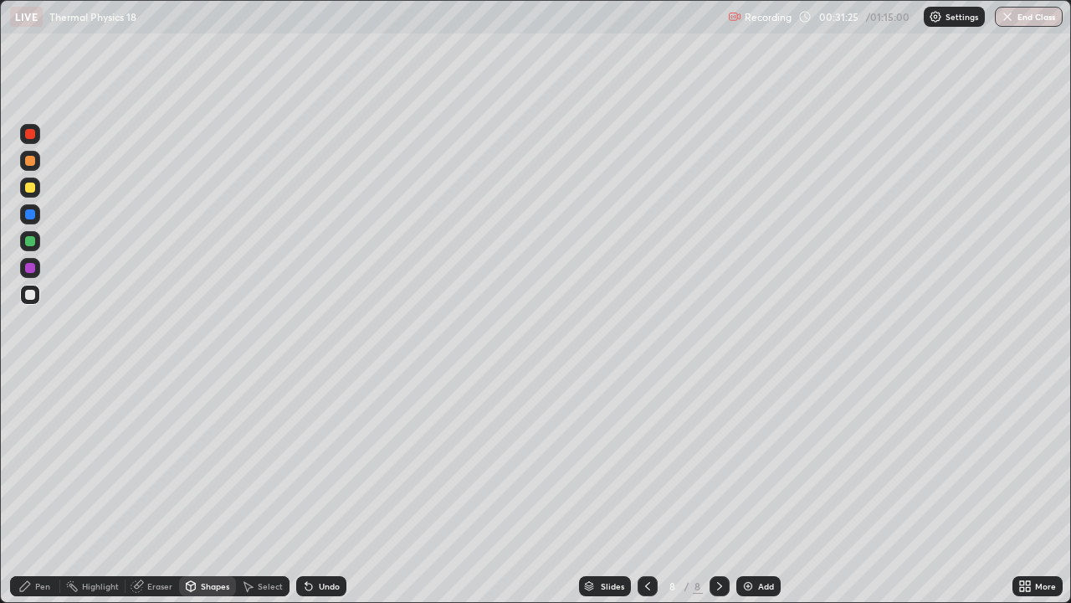
click at [203, 489] on div "Shapes" at bounding box center [215, 586] width 28 height 8
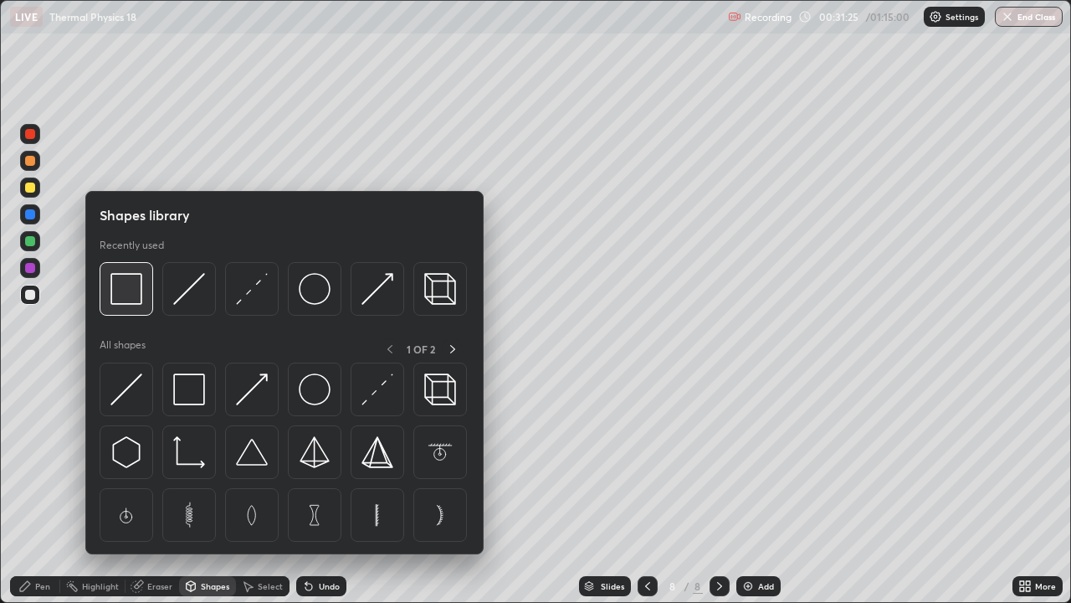
click at [135, 298] on img at bounding box center [126, 289] width 32 height 32
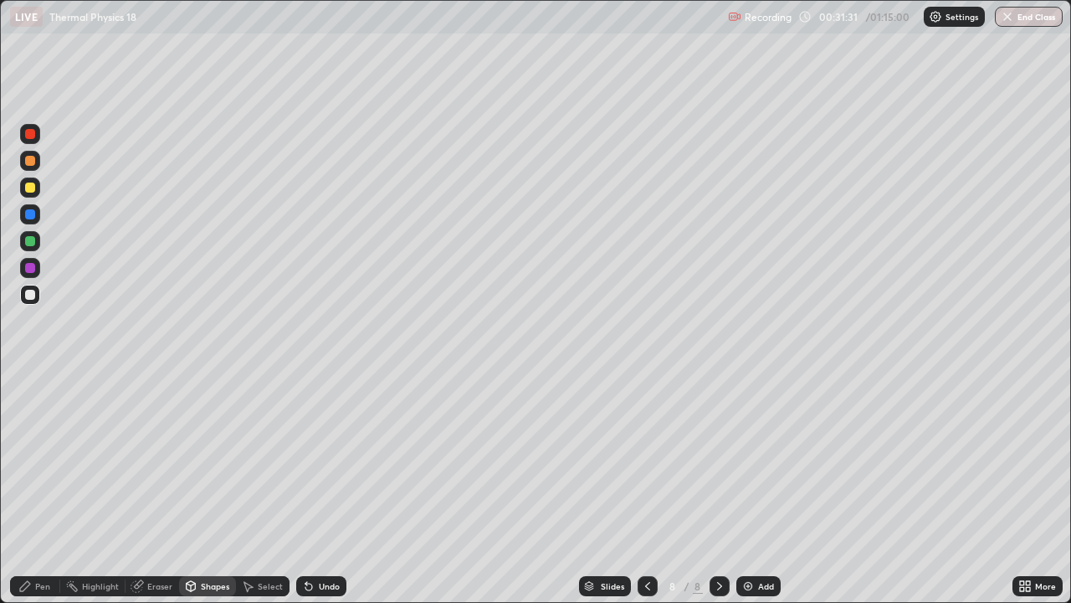
click at [39, 489] on div "Pen" at bounding box center [42, 586] width 15 height 8
click at [95, 489] on div "Highlight" at bounding box center [100, 586] width 37 height 8
click at [34, 489] on div "Pen" at bounding box center [35, 586] width 50 height 20
click at [99, 489] on div "Highlight" at bounding box center [92, 586] width 65 height 20
click at [45, 489] on div "Pen" at bounding box center [35, 586] width 50 height 20
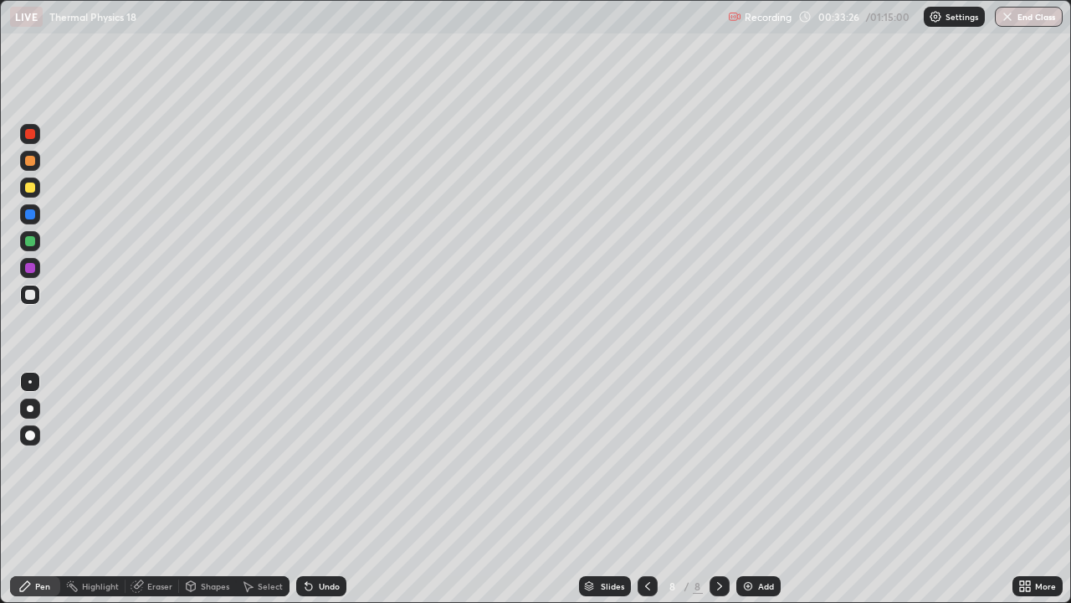
click at [320, 489] on div "Undo" at bounding box center [329, 586] width 21 height 8
click at [319, 489] on div "Undo" at bounding box center [329, 586] width 21 height 8
click at [92, 489] on div "Highlight" at bounding box center [100, 586] width 37 height 8
click at [748, 489] on img at bounding box center [748, 585] width 13 height 13
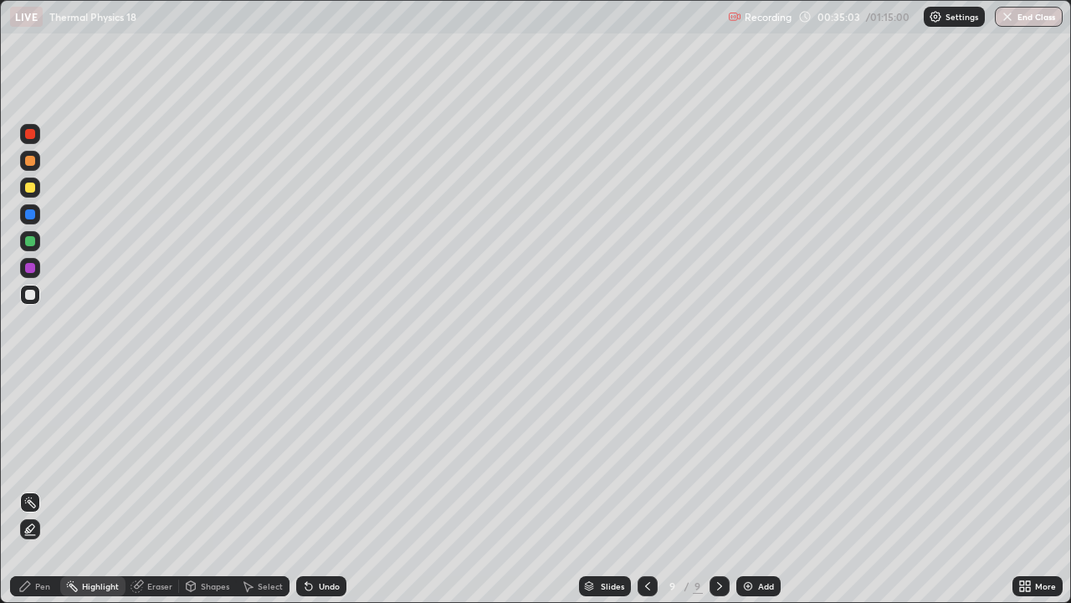
click at [218, 489] on div "Shapes" at bounding box center [215, 586] width 28 height 8
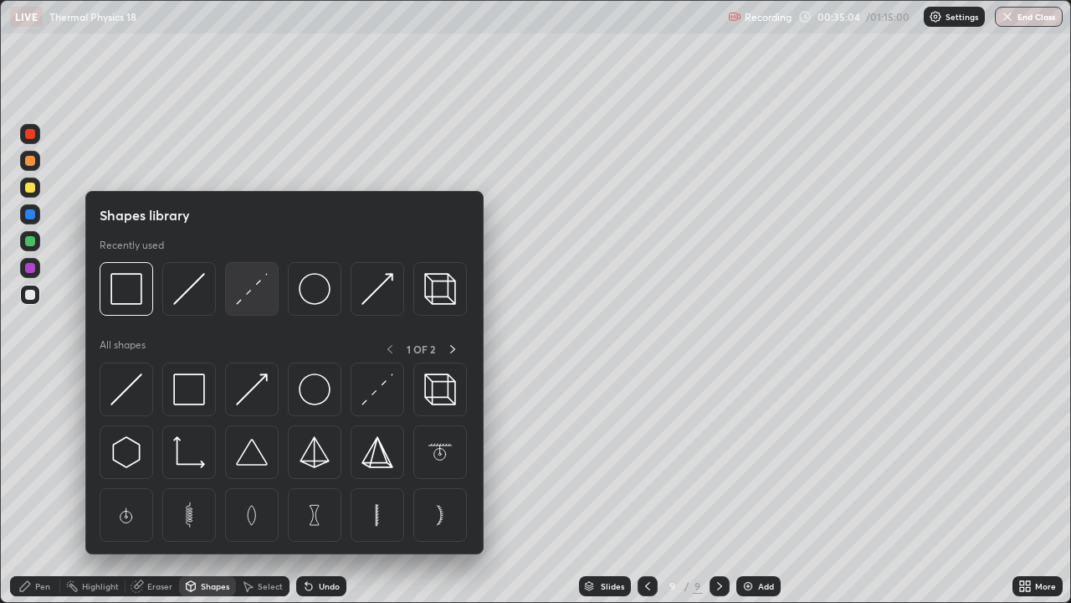
click at [259, 288] on img at bounding box center [252, 289] width 32 height 32
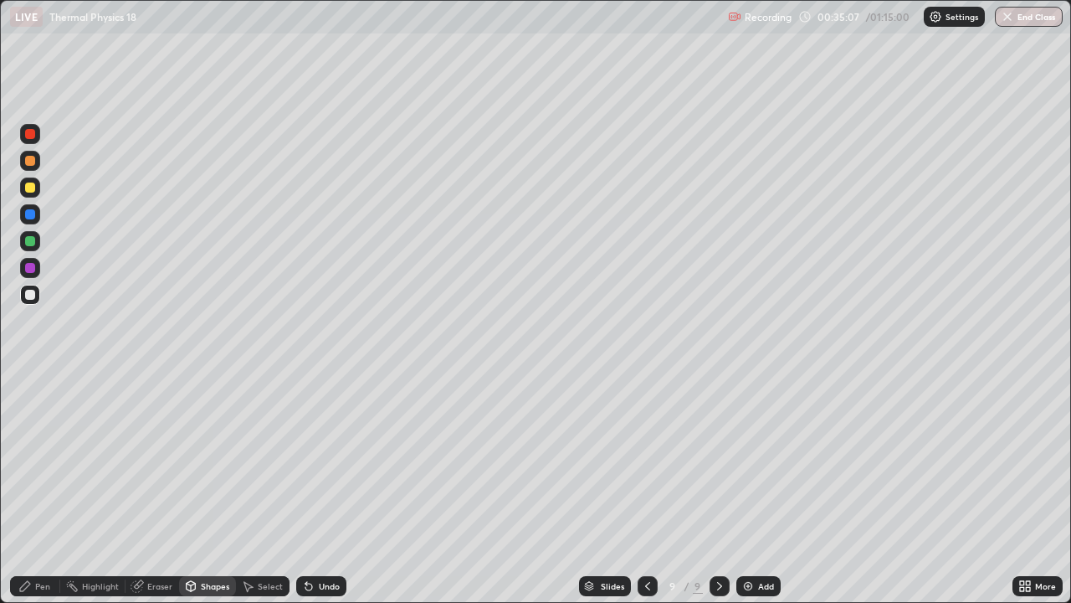
click at [46, 489] on div "Pen" at bounding box center [42, 586] width 15 height 8
click at [212, 489] on div "Shapes" at bounding box center [215, 586] width 28 height 8
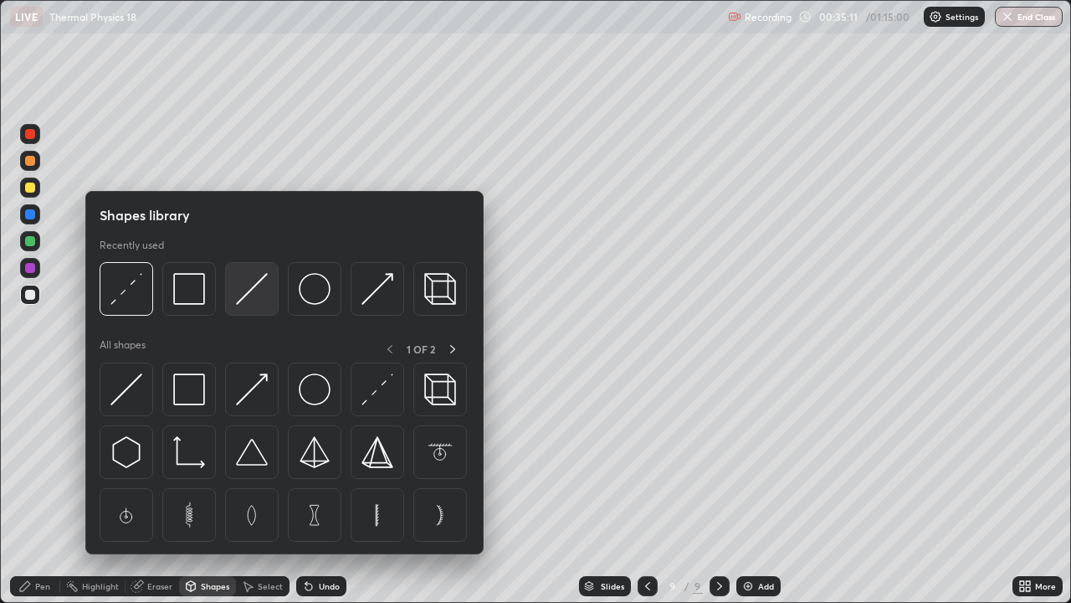
click at [259, 290] on img at bounding box center [252, 289] width 32 height 32
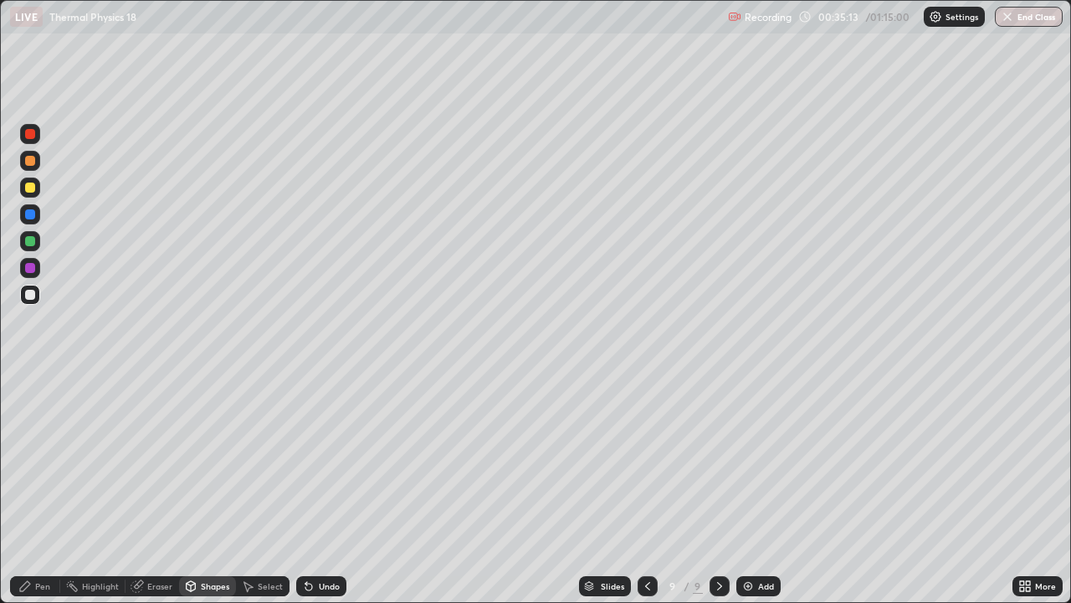
click at [42, 489] on div "Pen" at bounding box center [42, 586] width 15 height 8
click at [759, 489] on div "Add" at bounding box center [759, 586] width 44 height 20
click at [33, 389] on div at bounding box center [30, 382] width 20 height 20
click at [204, 489] on div "Shapes" at bounding box center [215, 586] width 28 height 8
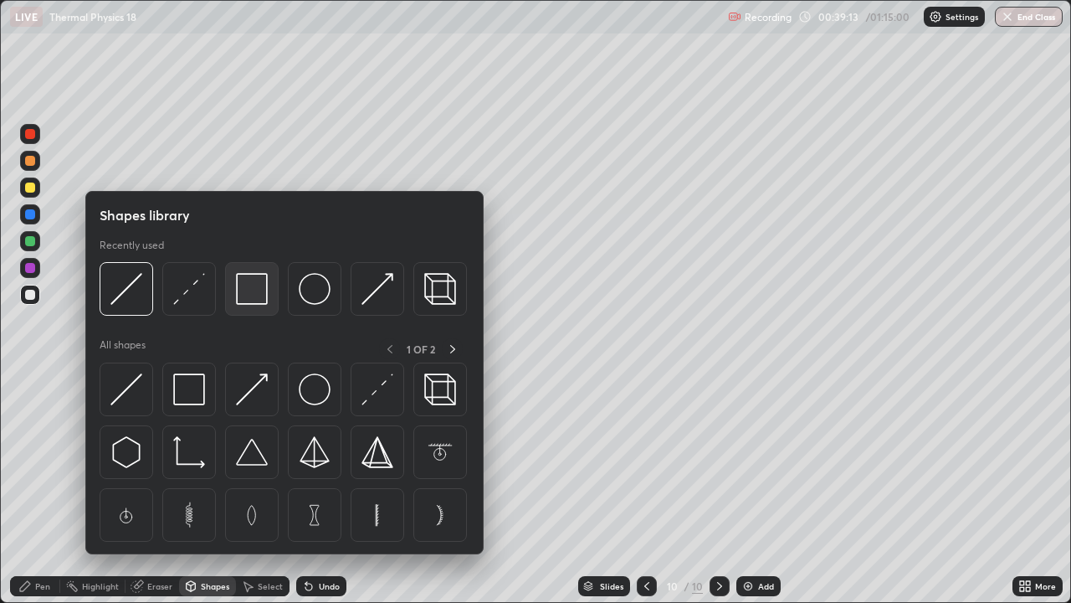
click at [252, 305] on img at bounding box center [252, 289] width 32 height 32
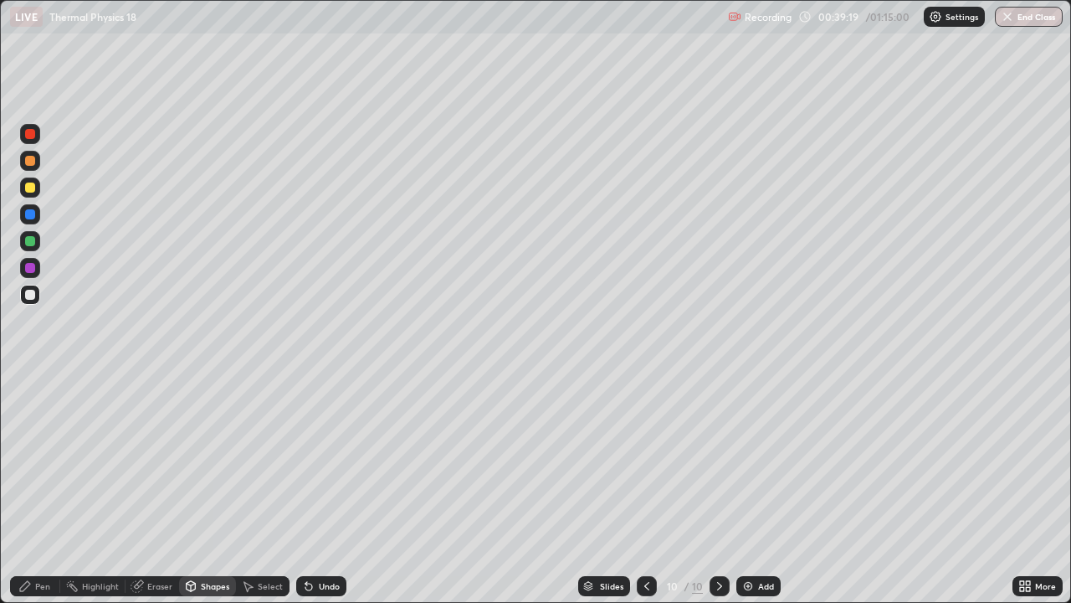
click at [40, 489] on div "Pen" at bounding box center [42, 586] width 15 height 8
click at [207, 489] on div "Shapes" at bounding box center [207, 586] width 57 height 20
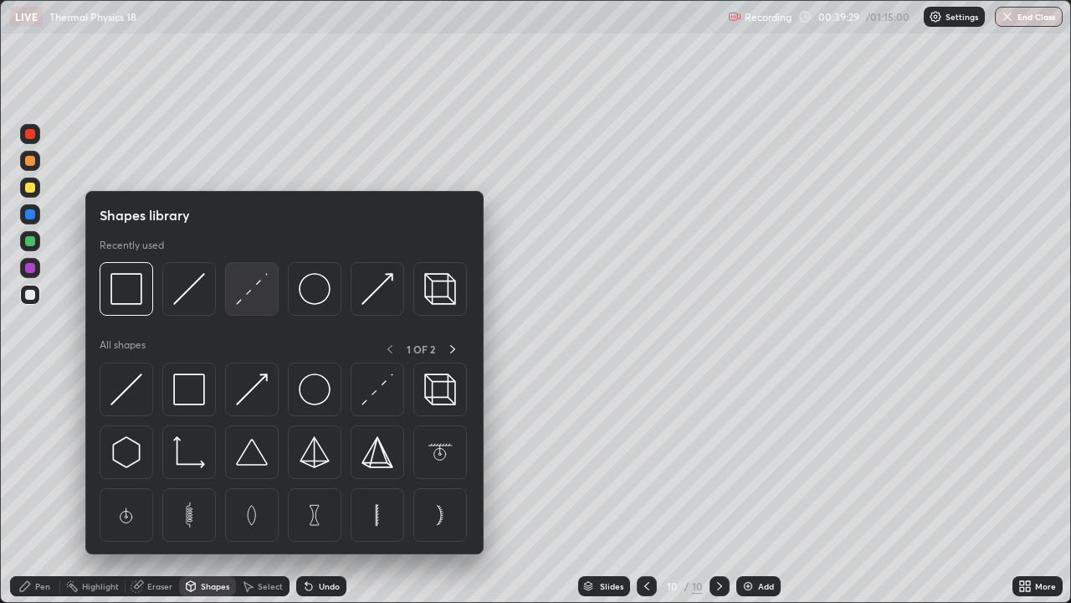
click at [254, 288] on img at bounding box center [252, 289] width 32 height 32
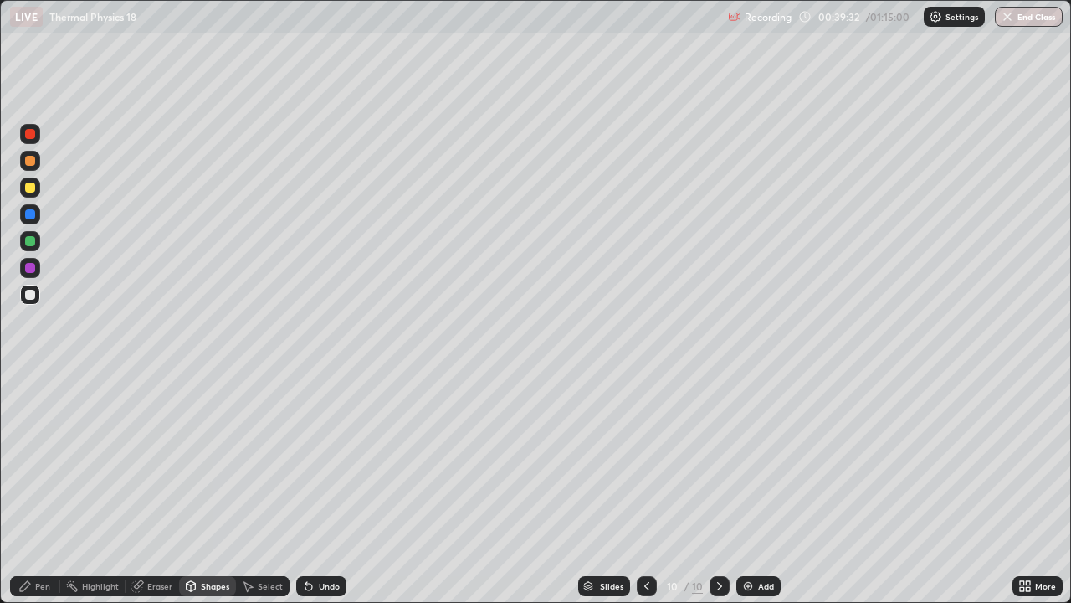
click at [41, 489] on div "Pen" at bounding box center [35, 586] width 50 height 20
click at [306, 489] on icon at bounding box center [307, 583] width 2 height 2
click at [264, 489] on div "Select" at bounding box center [270, 586] width 25 height 8
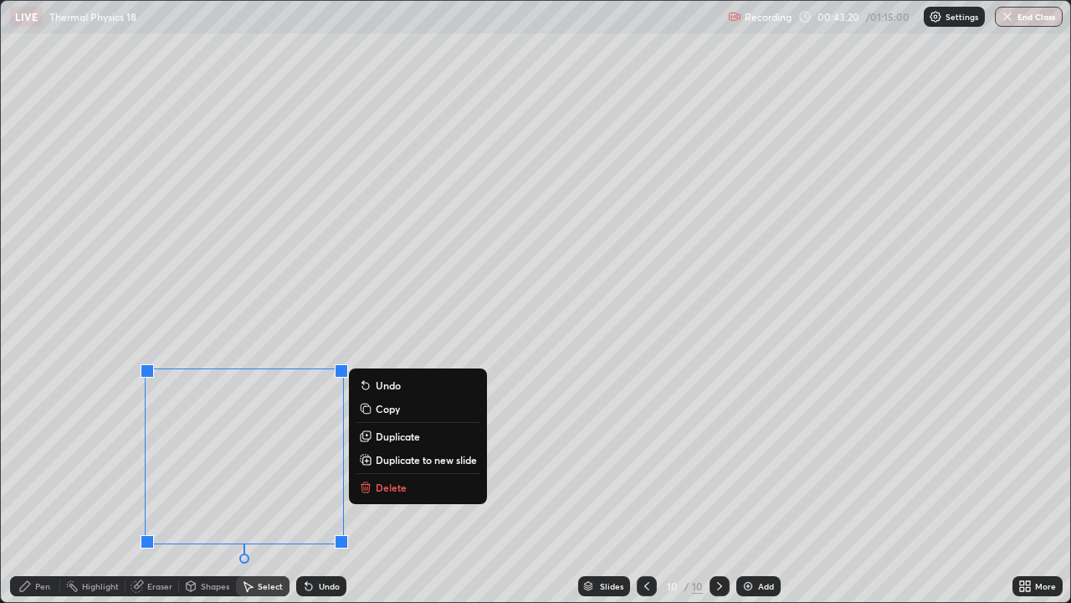
click at [43, 489] on div "Pen" at bounding box center [42, 586] width 15 height 8
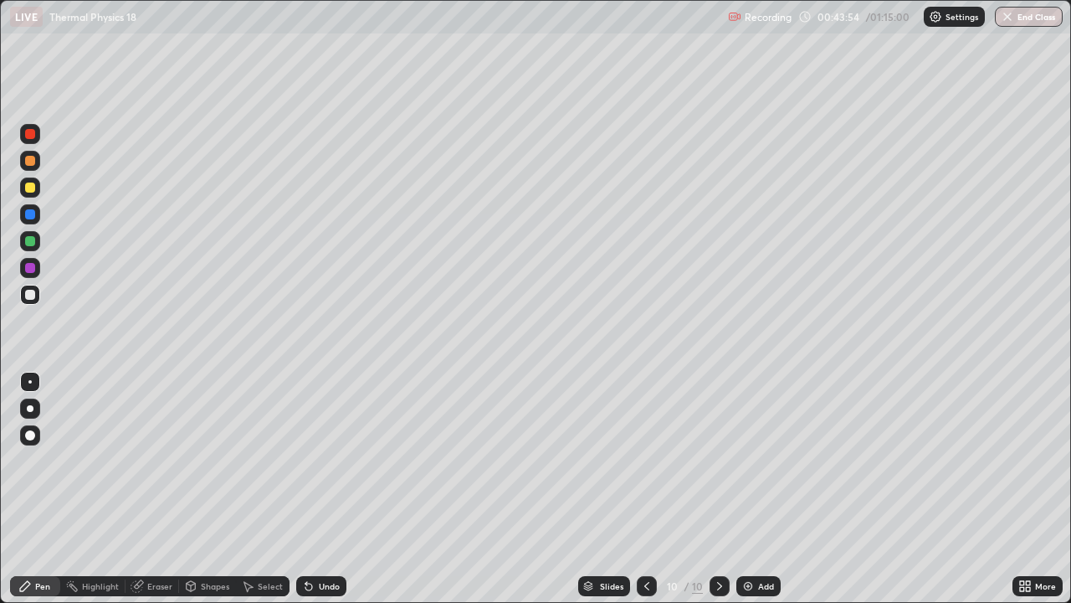
click at [201, 489] on div "Shapes" at bounding box center [215, 586] width 28 height 8
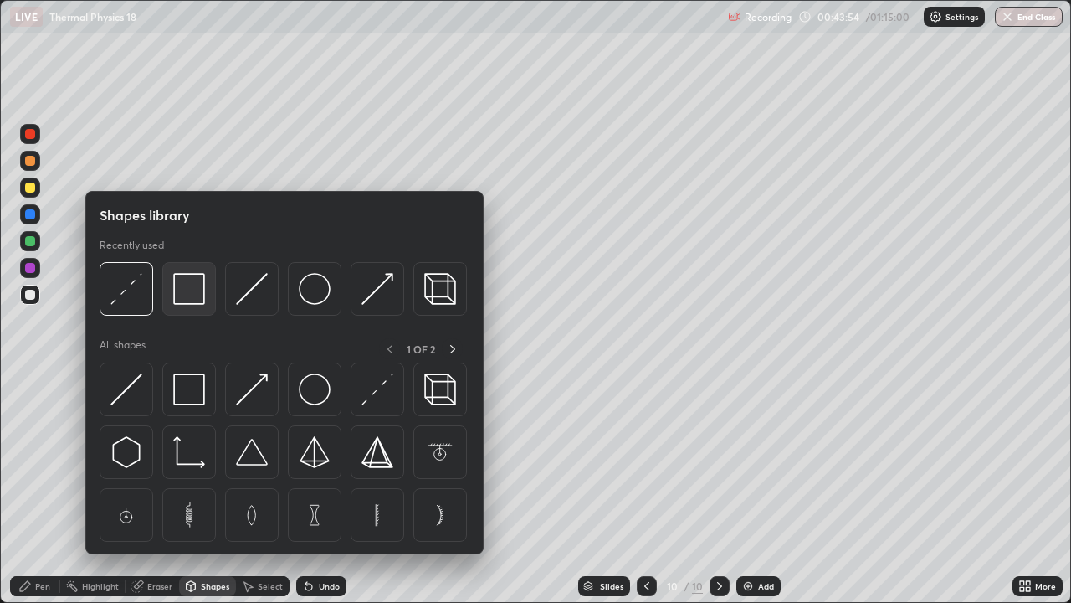
click at [185, 295] on img at bounding box center [189, 289] width 32 height 32
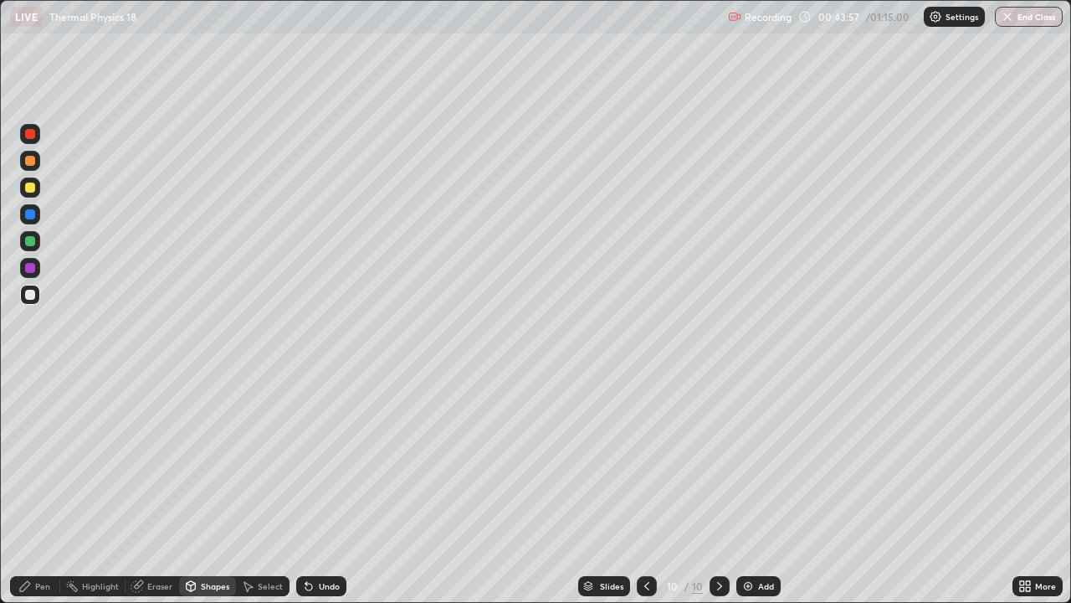
click at [31, 489] on icon at bounding box center [24, 585] width 13 height 13
click at [204, 489] on div "Shapes" at bounding box center [207, 586] width 57 height 20
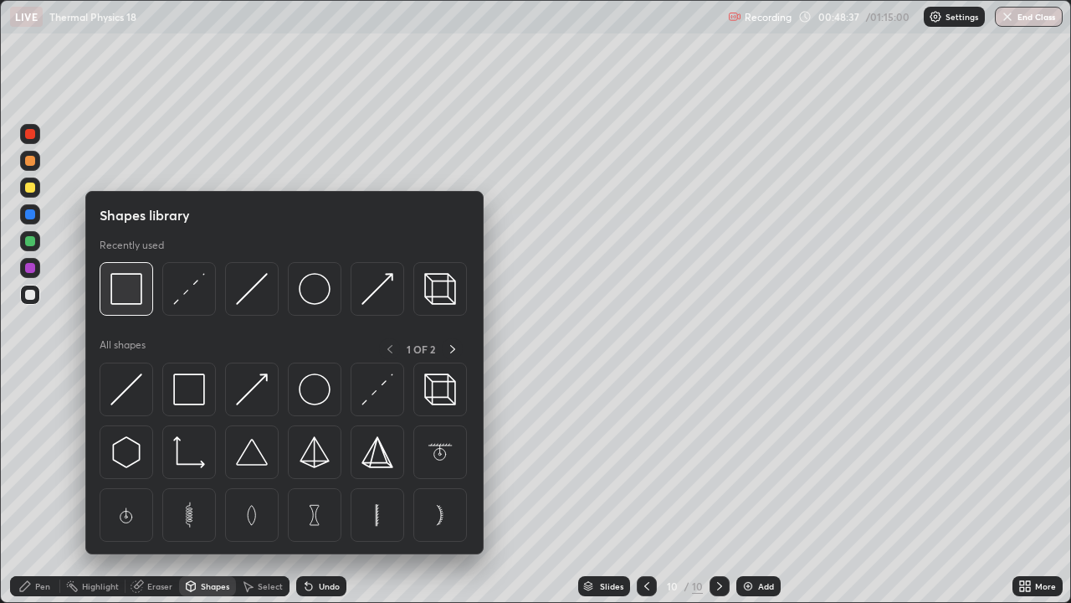
click at [130, 302] on img at bounding box center [126, 289] width 32 height 32
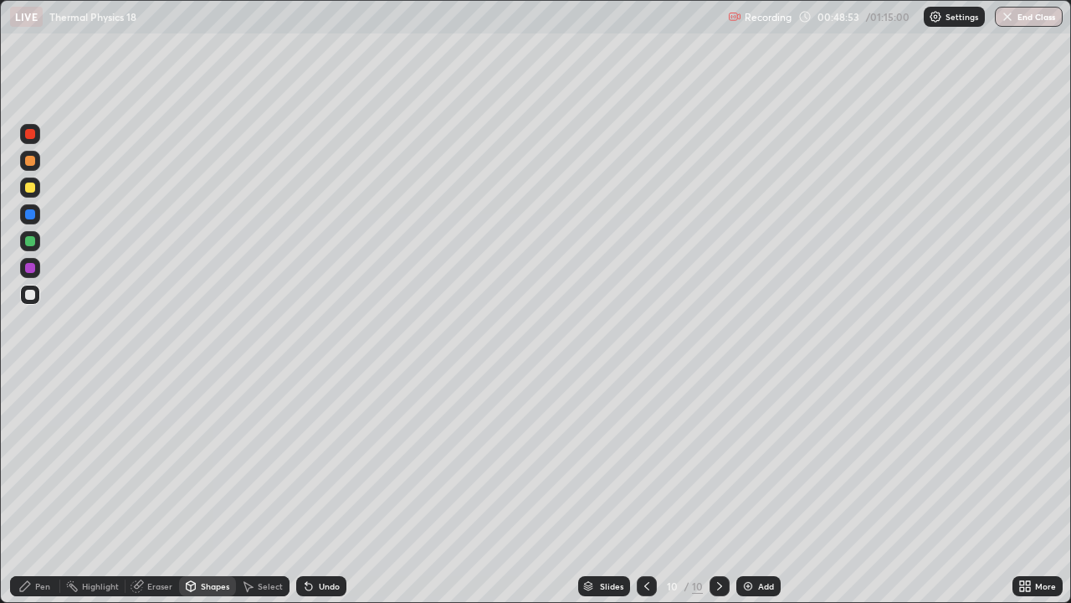
click at [41, 489] on div "Pen" at bounding box center [42, 586] width 15 height 8
click at [100, 489] on div "Highlight" at bounding box center [100, 586] width 37 height 8
click at [24, 489] on icon at bounding box center [24, 585] width 13 height 13
click at [758, 489] on div "Add" at bounding box center [759, 586] width 44 height 20
click at [312, 489] on icon at bounding box center [308, 585] width 13 height 13
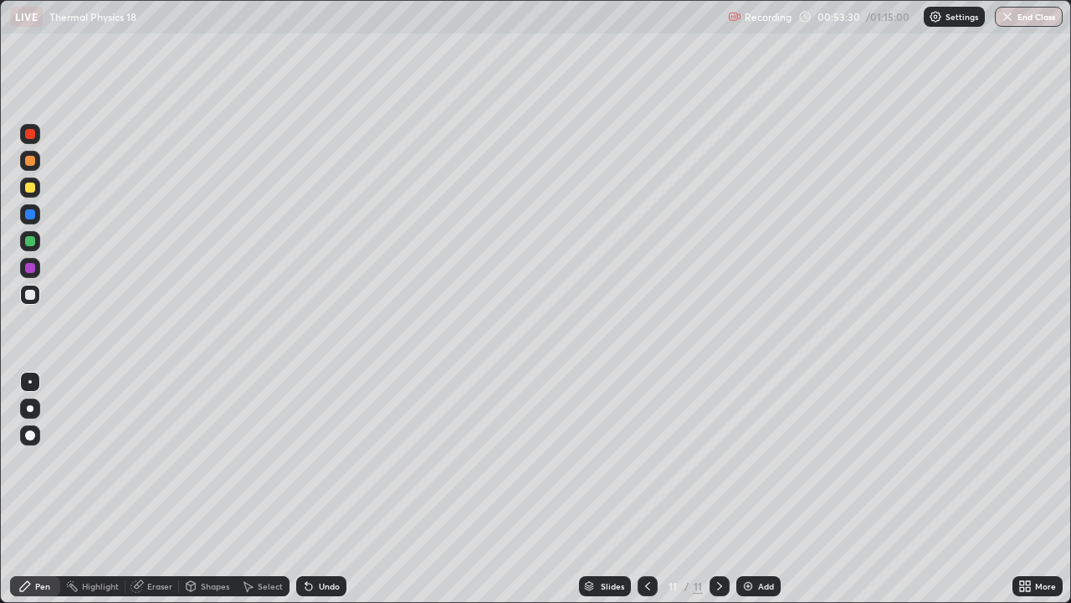
click at [94, 489] on div "Highlight" at bounding box center [100, 586] width 37 height 8
click at [37, 489] on div "Pen" at bounding box center [42, 586] width 15 height 8
click at [149, 489] on div "Eraser" at bounding box center [153, 586] width 54 height 20
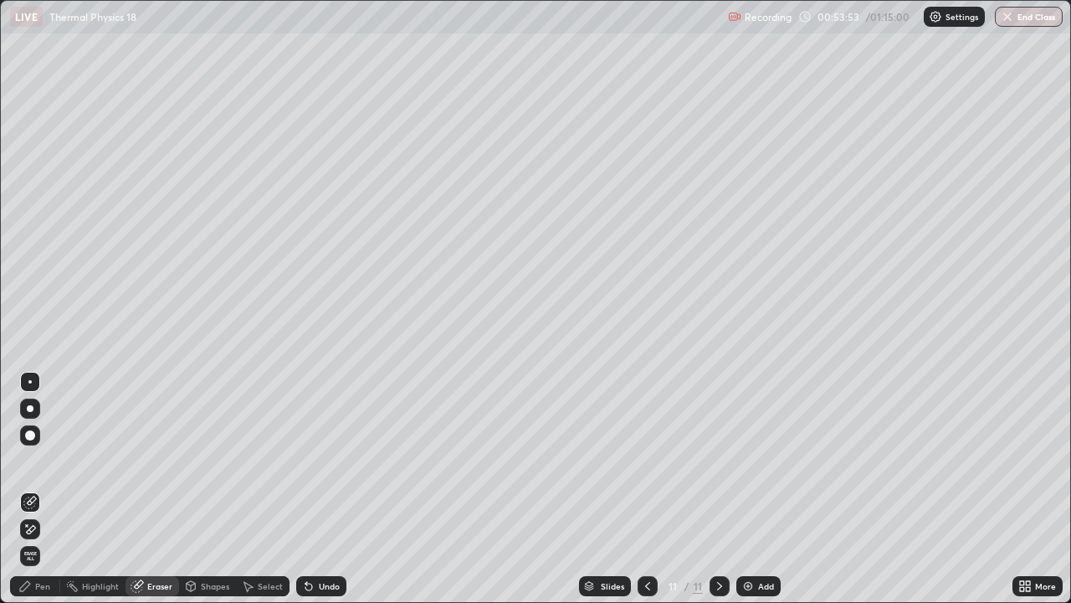
click at [34, 489] on div "Pen" at bounding box center [35, 586] width 50 height 20
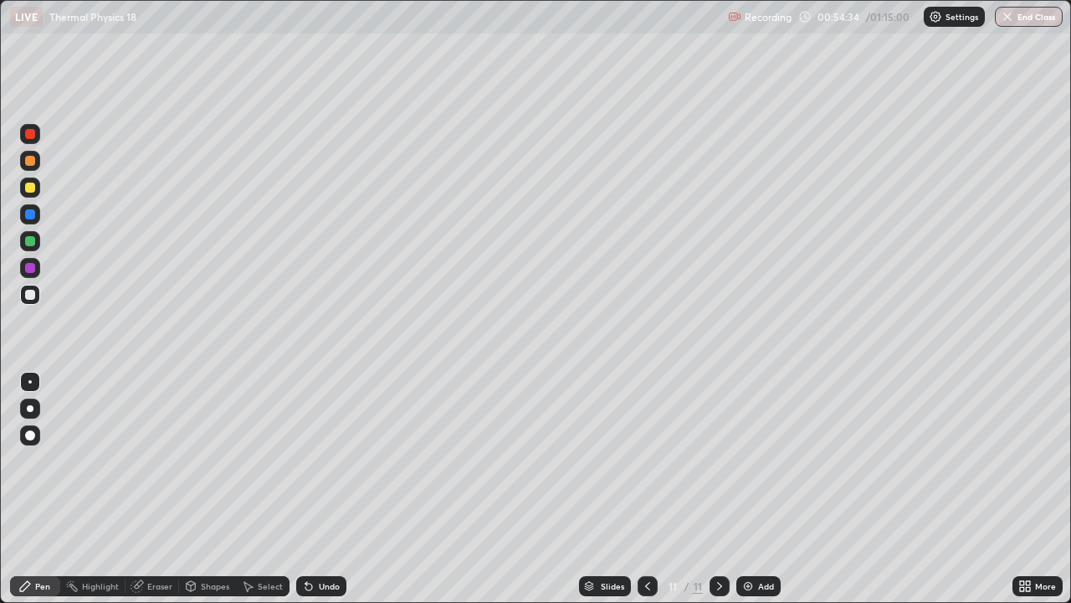
click at [209, 489] on div "Shapes" at bounding box center [215, 586] width 28 height 8
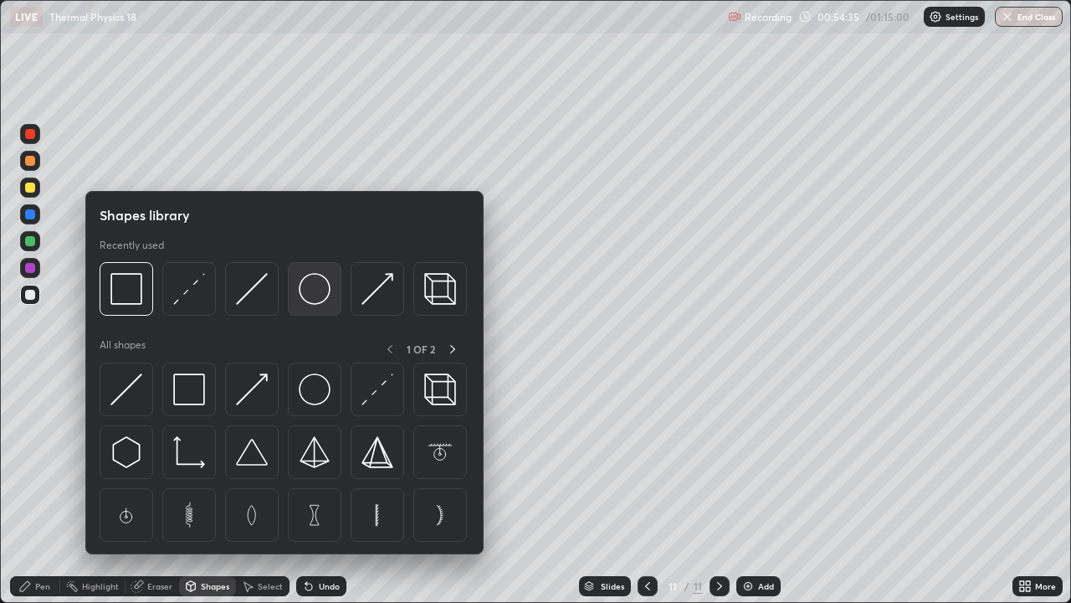
click at [314, 293] on img at bounding box center [315, 289] width 32 height 32
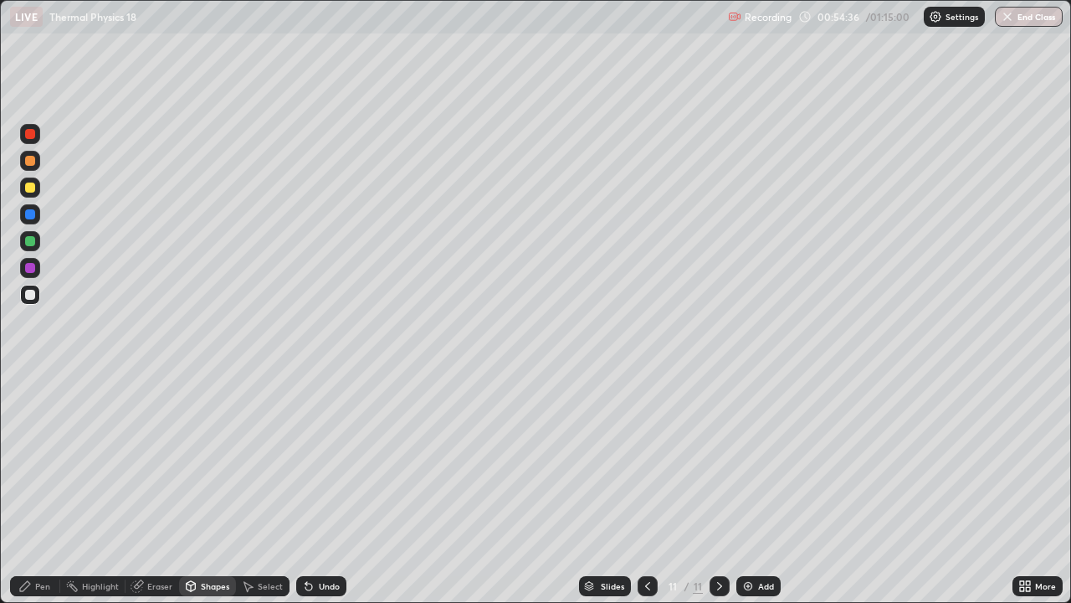
click at [39, 293] on div at bounding box center [30, 295] width 20 height 20
click at [215, 489] on div "Shapes" at bounding box center [215, 586] width 28 height 8
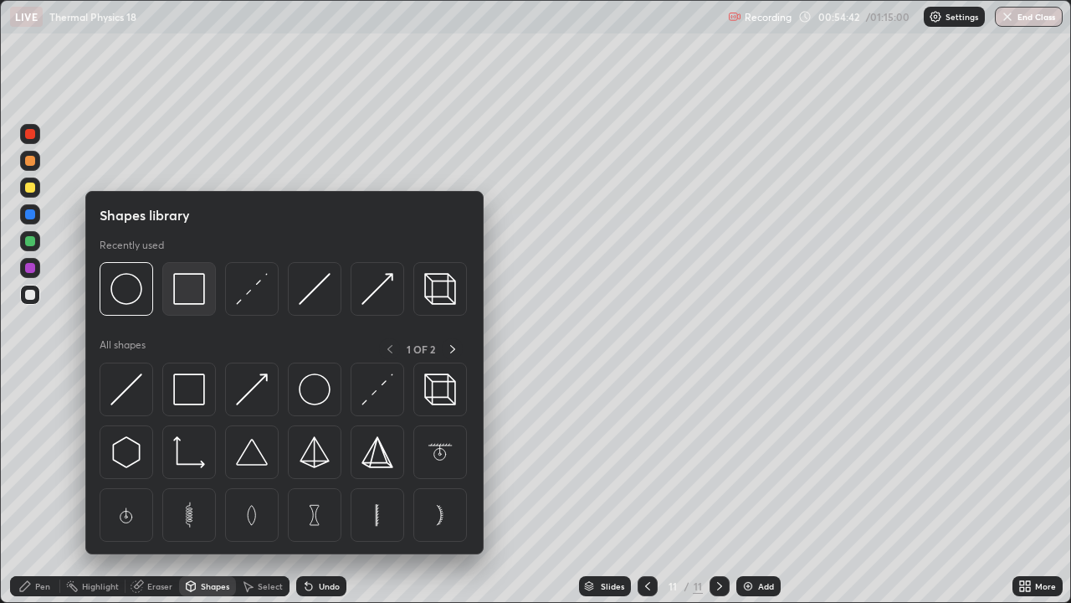
click at [198, 299] on img at bounding box center [189, 289] width 32 height 32
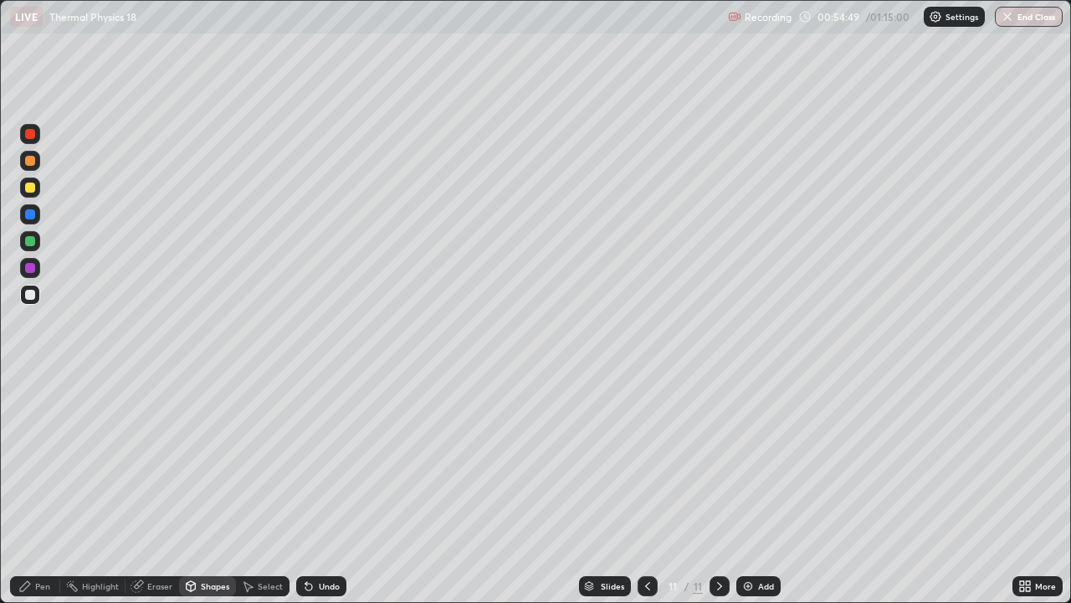
click at [44, 489] on div "Pen" at bounding box center [42, 586] width 15 height 8
click at [320, 489] on div "Undo" at bounding box center [329, 586] width 21 height 8
click at [322, 489] on div "Undo" at bounding box center [329, 586] width 21 height 8
click at [191, 489] on icon at bounding box center [191, 588] width 0 height 6
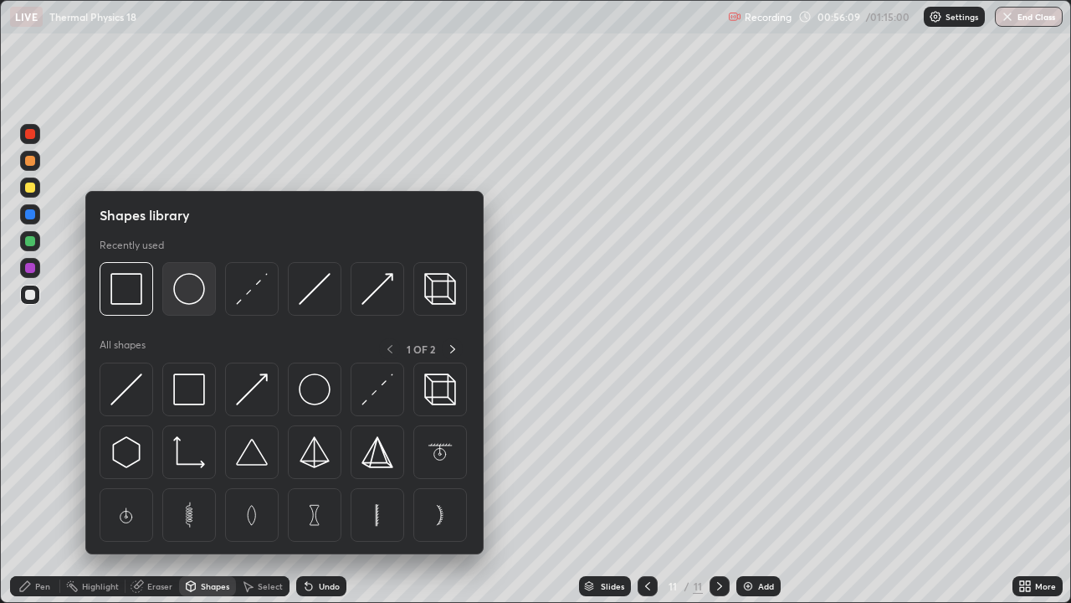
click at [183, 305] on img at bounding box center [189, 289] width 32 height 32
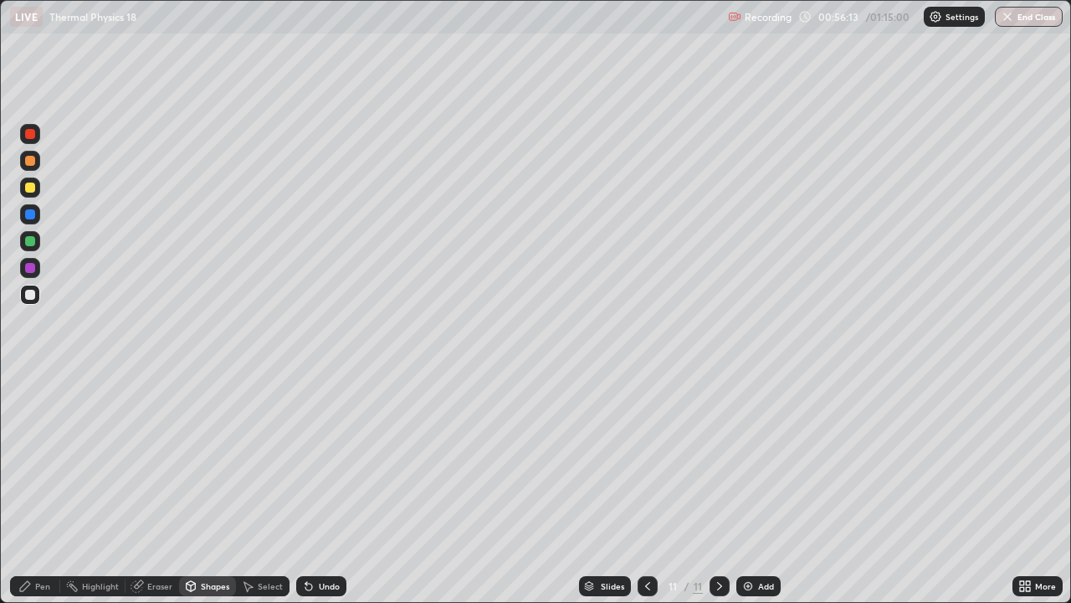
click at [204, 489] on div "Shapes" at bounding box center [215, 586] width 28 height 8
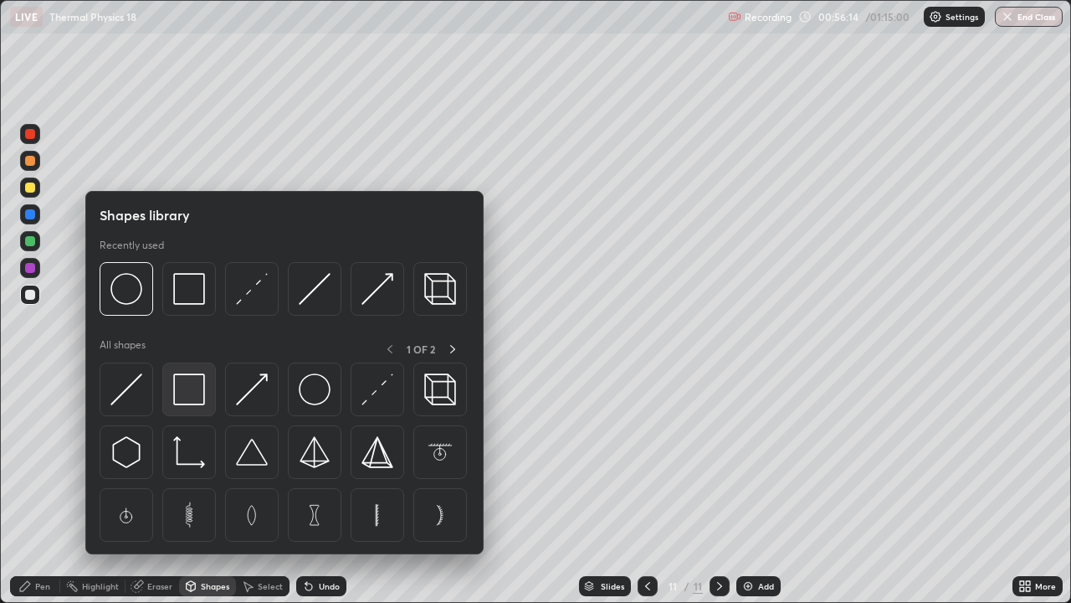
click at [187, 394] on img at bounding box center [189, 389] width 32 height 32
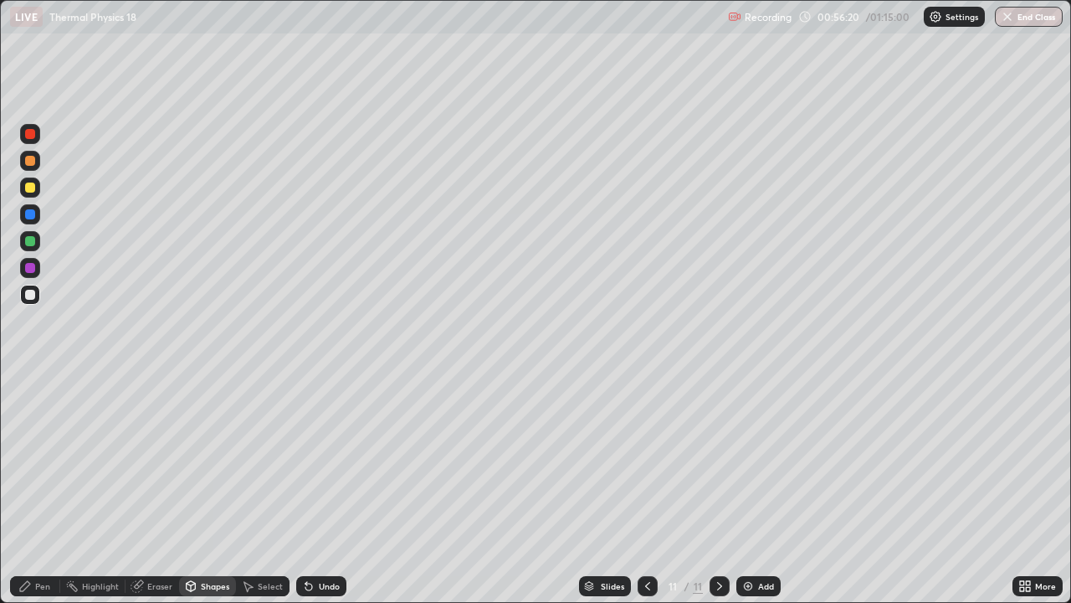
click at [43, 489] on div "Pen" at bounding box center [42, 586] width 15 height 8
click at [751, 489] on img at bounding box center [748, 585] width 13 height 13
click at [653, 489] on div at bounding box center [648, 586] width 20 height 20
click at [718, 489] on icon at bounding box center [719, 585] width 13 height 13
click at [28, 299] on div at bounding box center [30, 295] width 10 height 10
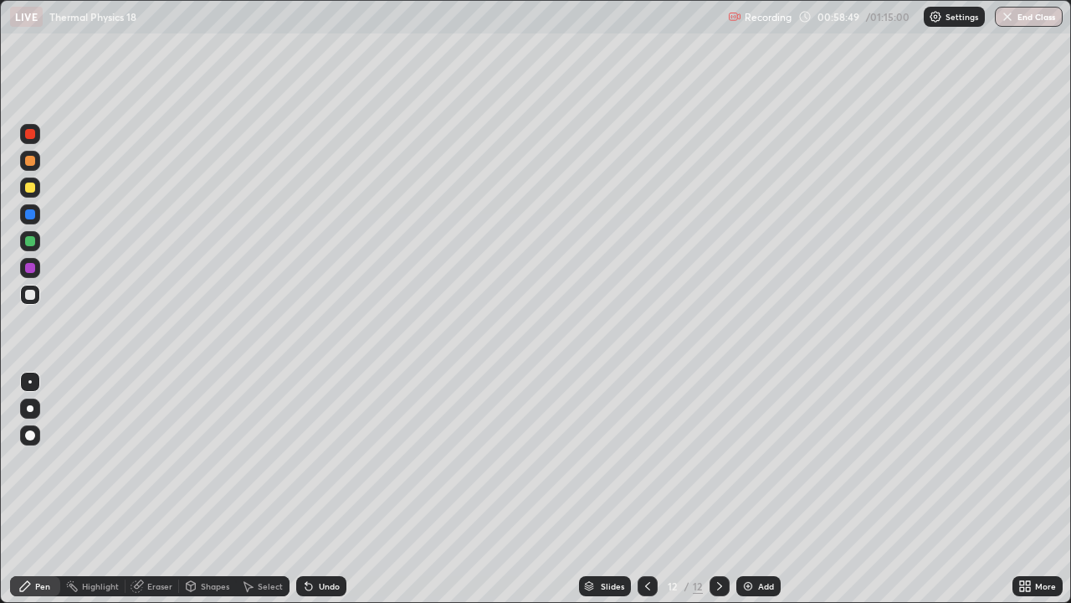
click at [638, 489] on div at bounding box center [648, 586] width 20 height 20
click at [646, 489] on icon at bounding box center [647, 585] width 13 height 13
click at [721, 489] on icon at bounding box center [719, 585] width 13 height 13
click at [713, 489] on icon at bounding box center [719, 585] width 13 height 13
click at [204, 489] on div "Shapes" at bounding box center [215, 586] width 28 height 8
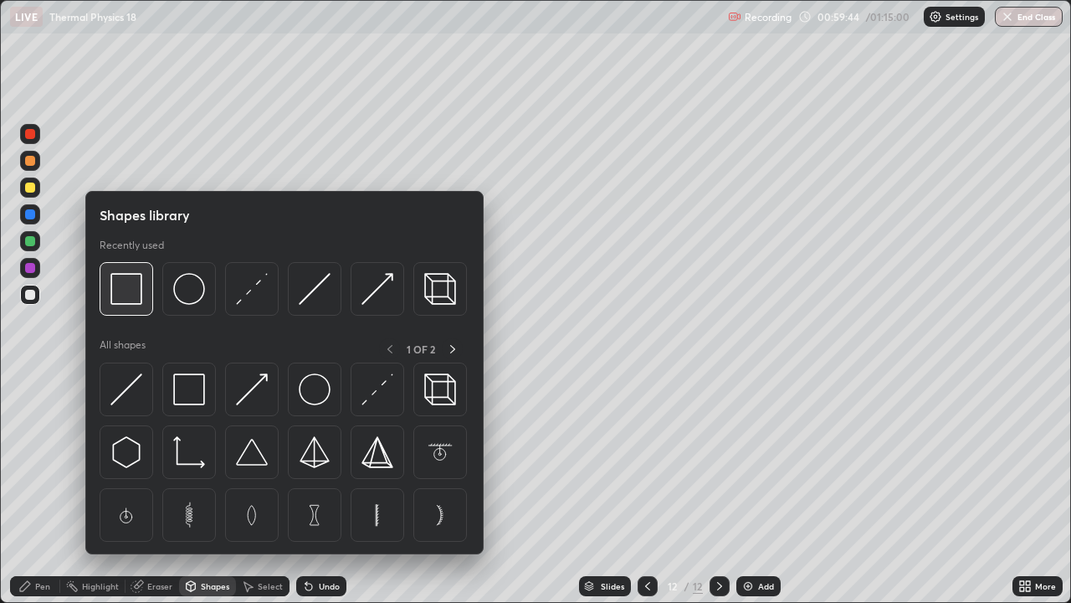
click at [122, 294] on img at bounding box center [126, 289] width 32 height 32
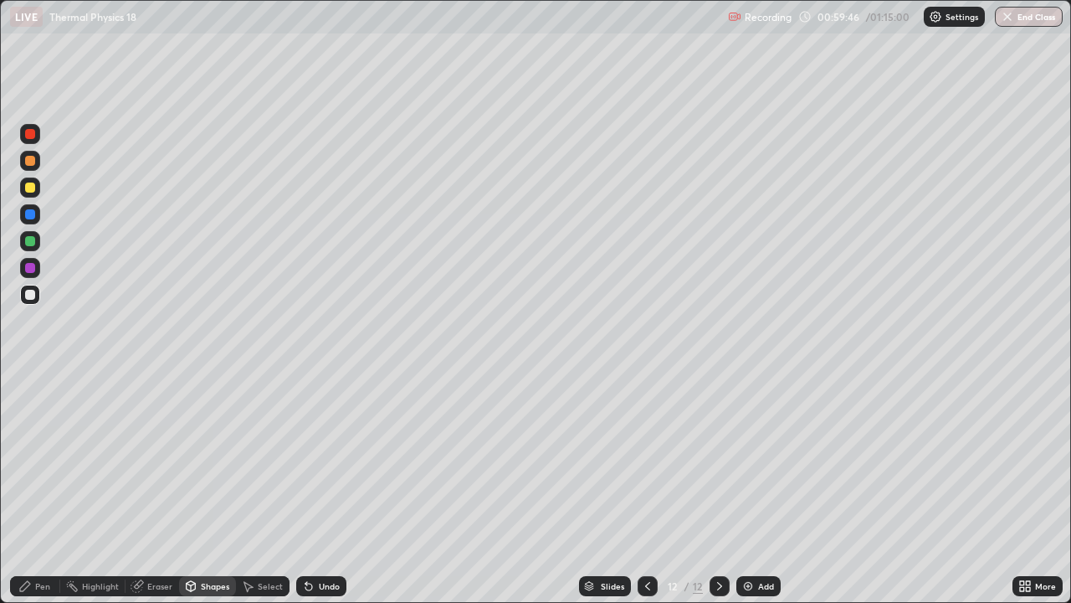
click at [45, 489] on div "Pen" at bounding box center [35, 586] width 50 height 20
click at [306, 489] on icon at bounding box center [307, 583] width 2 height 2
click at [313, 489] on div "Undo" at bounding box center [321, 586] width 50 height 20
click at [312, 489] on icon at bounding box center [308, 585] width 13 height 13
click at [213, 489] on div "Shapes" at bounding box center [207, 586] width 57 height 20
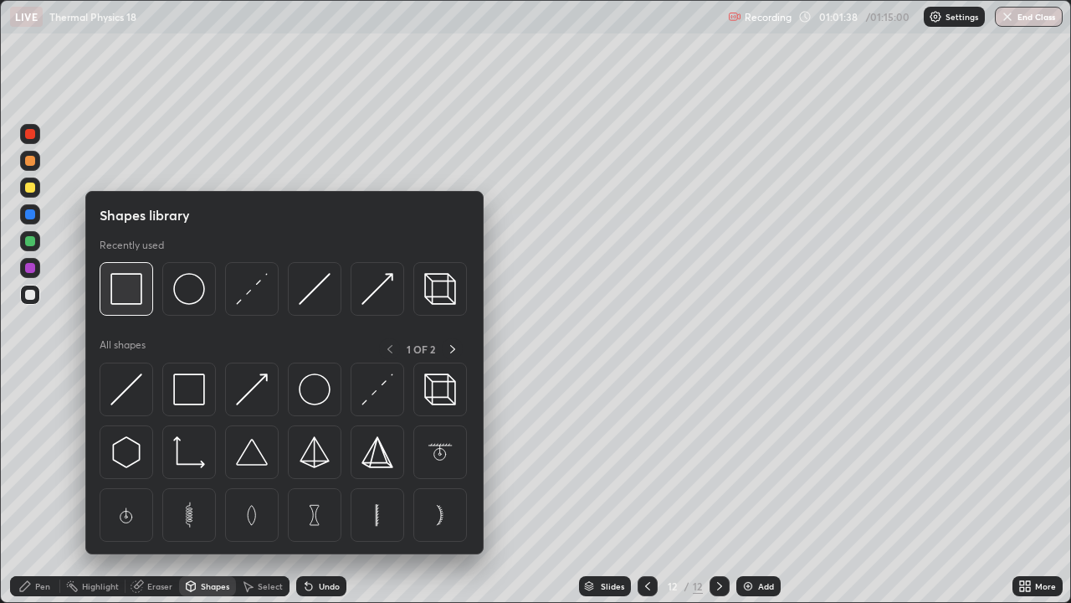
click at [133, 295] on img at bounding box center [126, 289] width 32 height 32
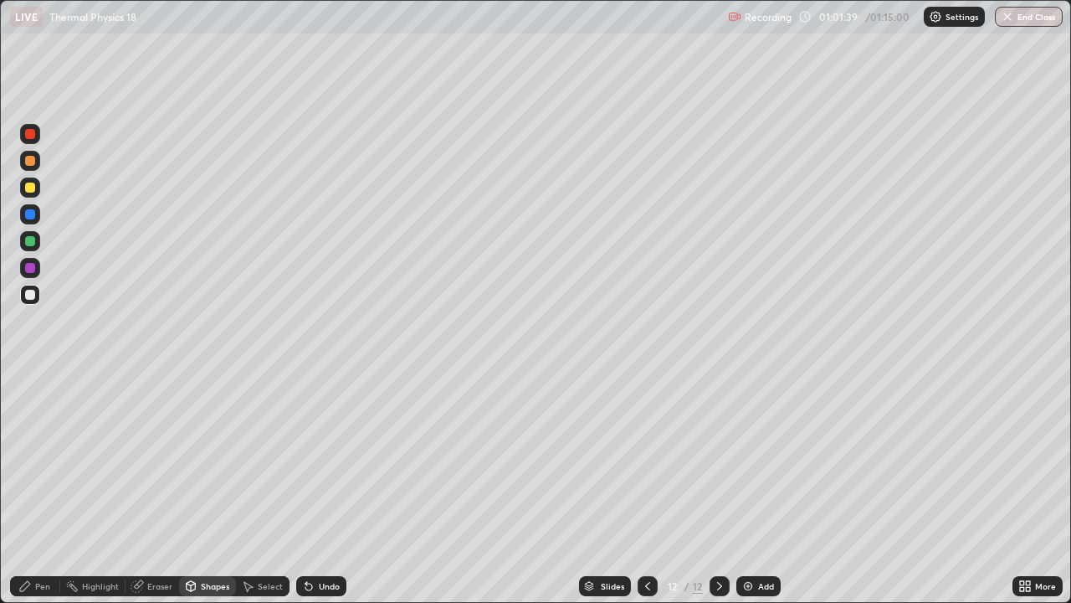
click at [32, 298] on div at bounding box center [30, 295] width 10 height 10
click at [51, 489] on div "Pen" at bounding box center [35, 586] width 50 height 20
click at [213, 489] on div "Shapes" at bounding box center [215, 586] width 28 height 8
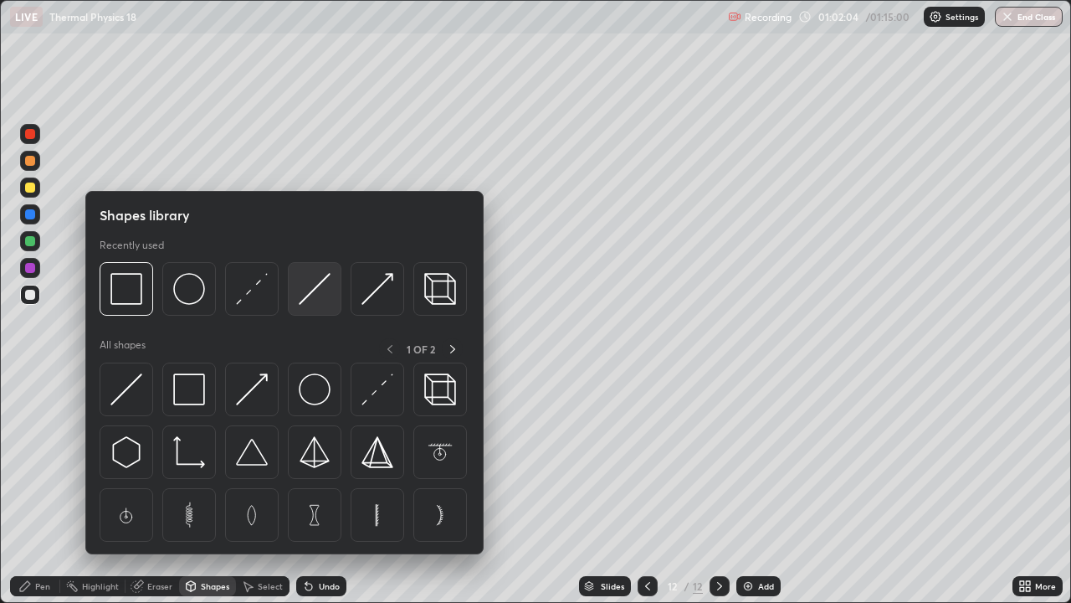
click at [320, 293] on img at bounding box center [315, 289] width 32 height 32
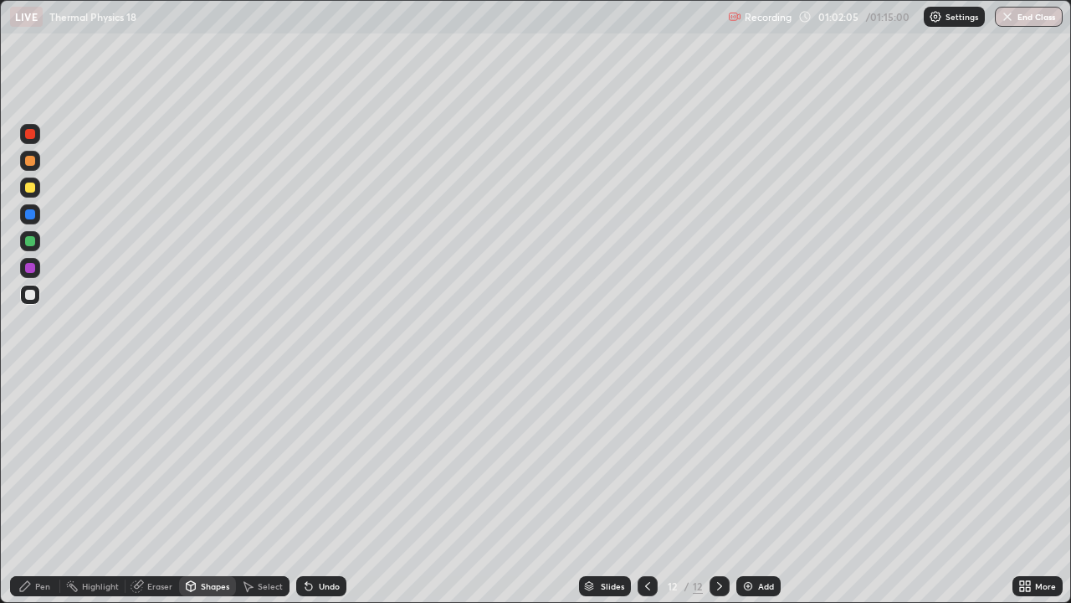
click at [30, 242] on div at bounding box center [30, 241] width 10 height 10
click at [39, 489] on div "Pen" at bounding box center [42, 586] width 15 height 8
click at [33, 294] on div at bounding box center [30, 295] width 10 height 10
click at [645, 489] on div at bounding box center [648, 586] width 20 height 20
click at [638, 489] on div at bounding box center [648, 585] width 20 height 33
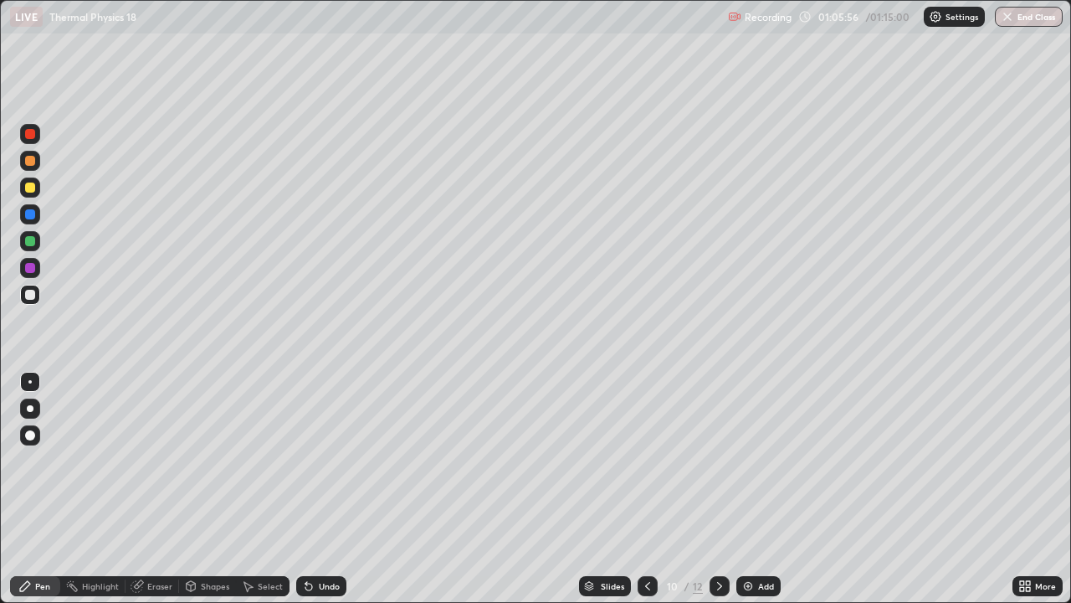
click at [647, 489] on icon at bounding box center [647, 585] width 13 height 13
click at [717, 489] on icon at bounding box center [719, 585] width 13 height 13
click at [756, 489] on div "Add" at bounding box center [759, 586] width 44 height 20
click at [31, 295] on div at bounding box center [30, 295] width 10 height 10
